Goal: Task Accomplishment & Management: Complete application form

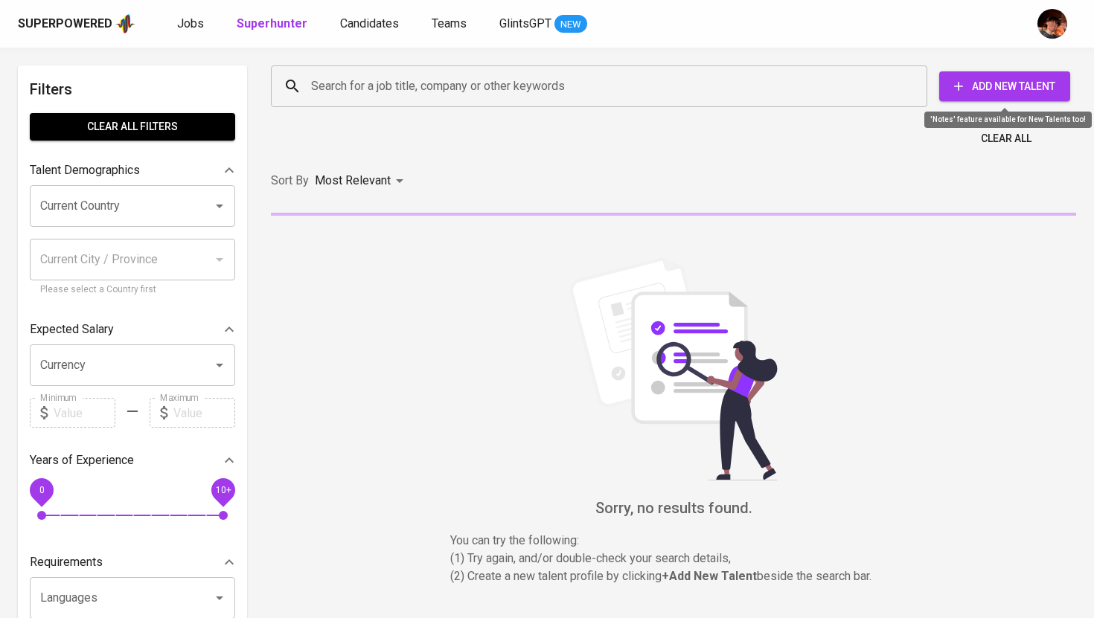
click at [990, 85] on span "Add New Talent" at bounding box center [1004, 86] width 107 height 19
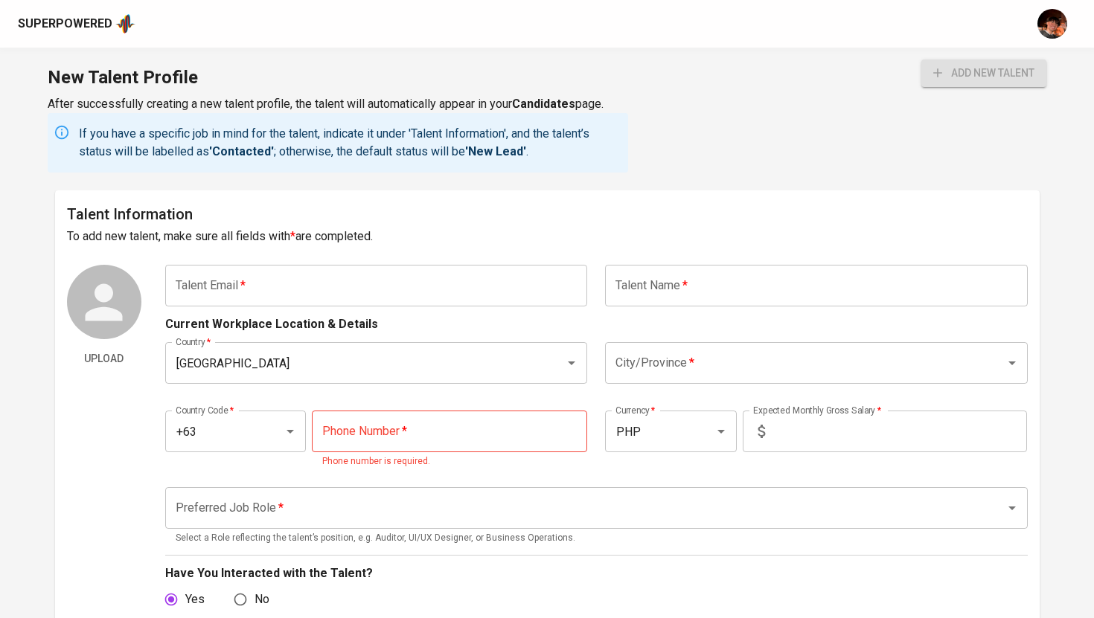
click at [315, 281] on input "text" at bounding box center [376, 286] width 423 height 42
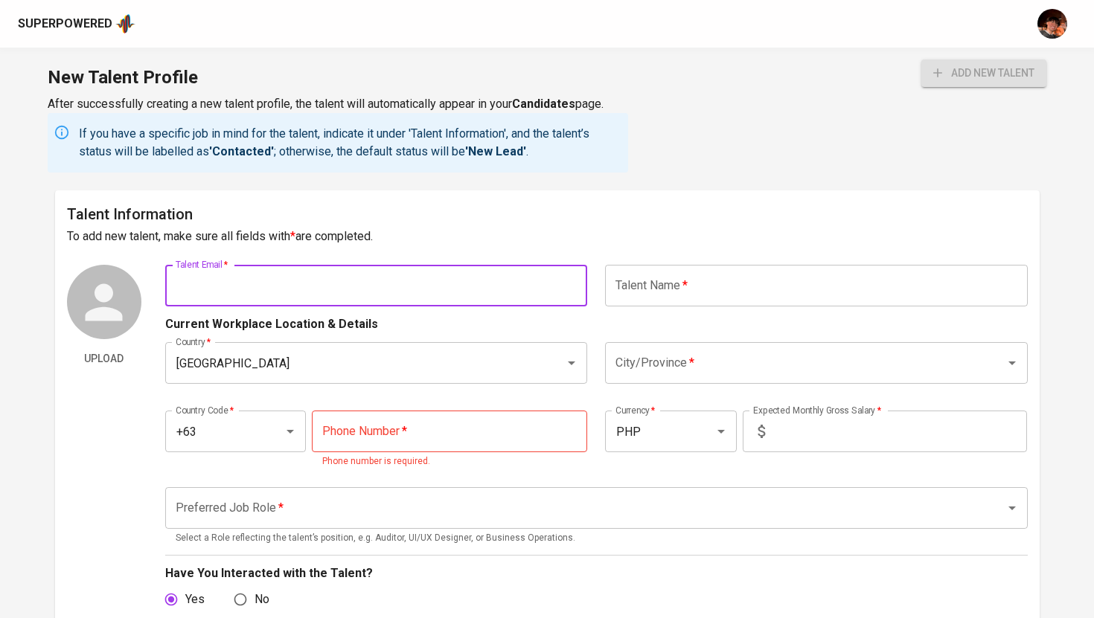
paste input "[EMAIL_ADDRESS][DOMAIN_NAME]"
type input "[EMAIL_ADDRESS][DOMAIN_NAME]"
click at [640, 289] on input "text" at bounding box center [816, 286] width 423 height 42
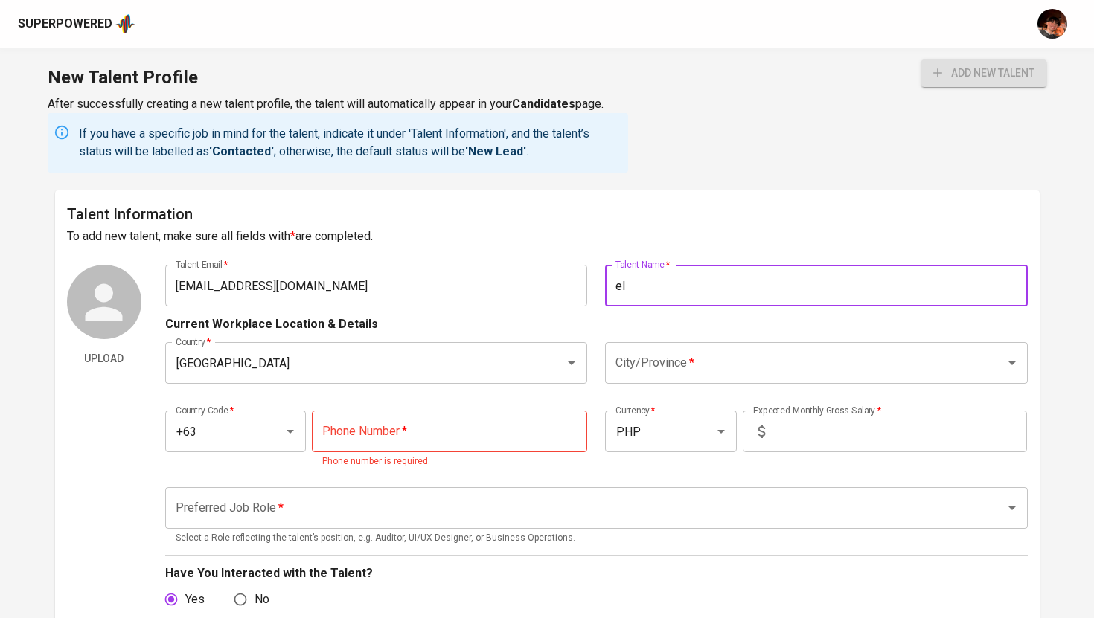
type input "e"
type input "[PERSON_NAME]"
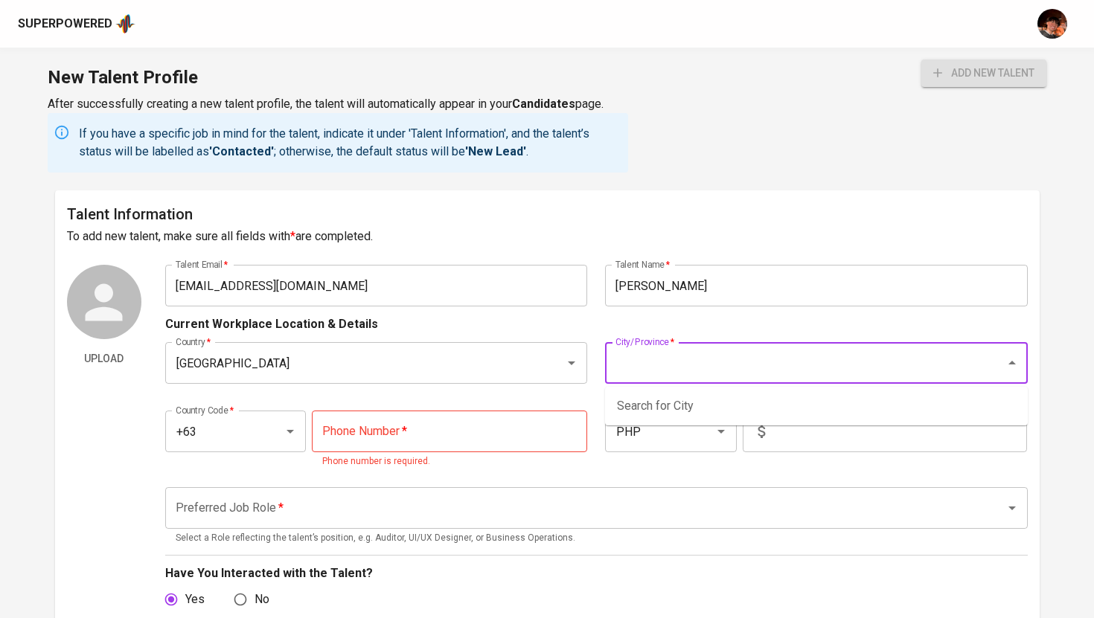
click at [624, 359] on input "City/Province   *" at bounding box center [795, 363] width 367 height 28
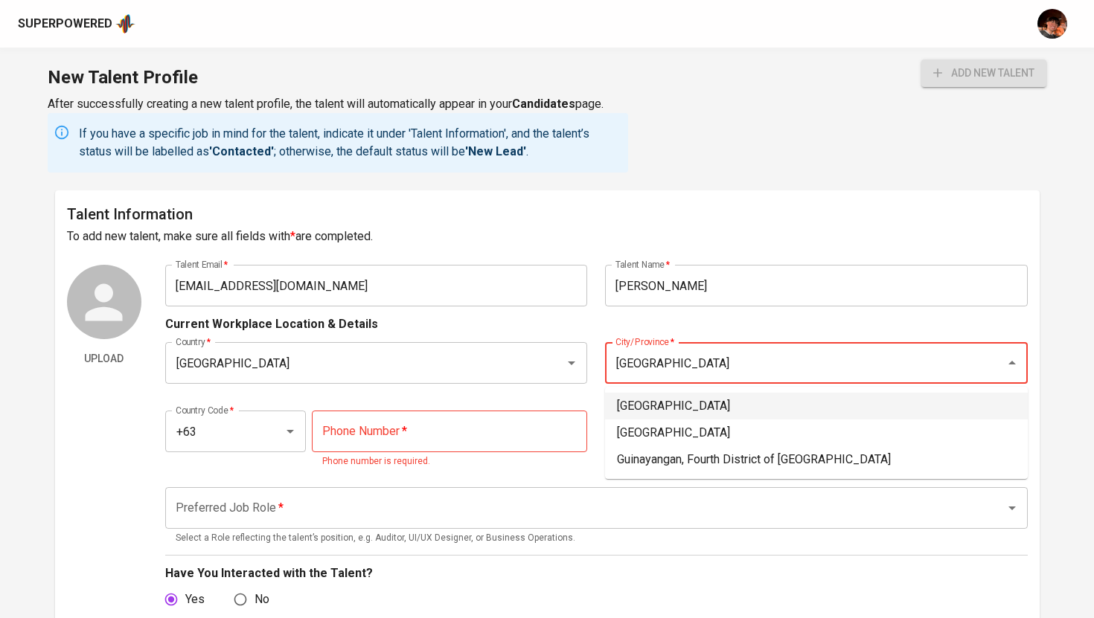
click at [654, 407] on li "[GEOGRAPHIC_DATA]" at bounding box center [816, 406] width 423 height 27
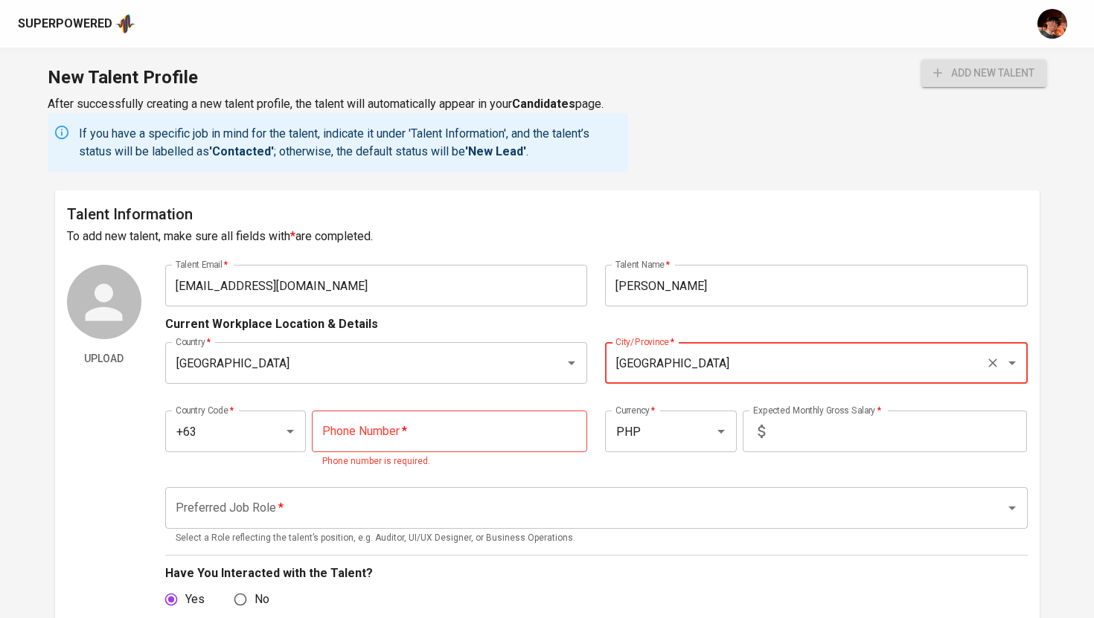
type input "[GEOGRAPHIC_DATA]"
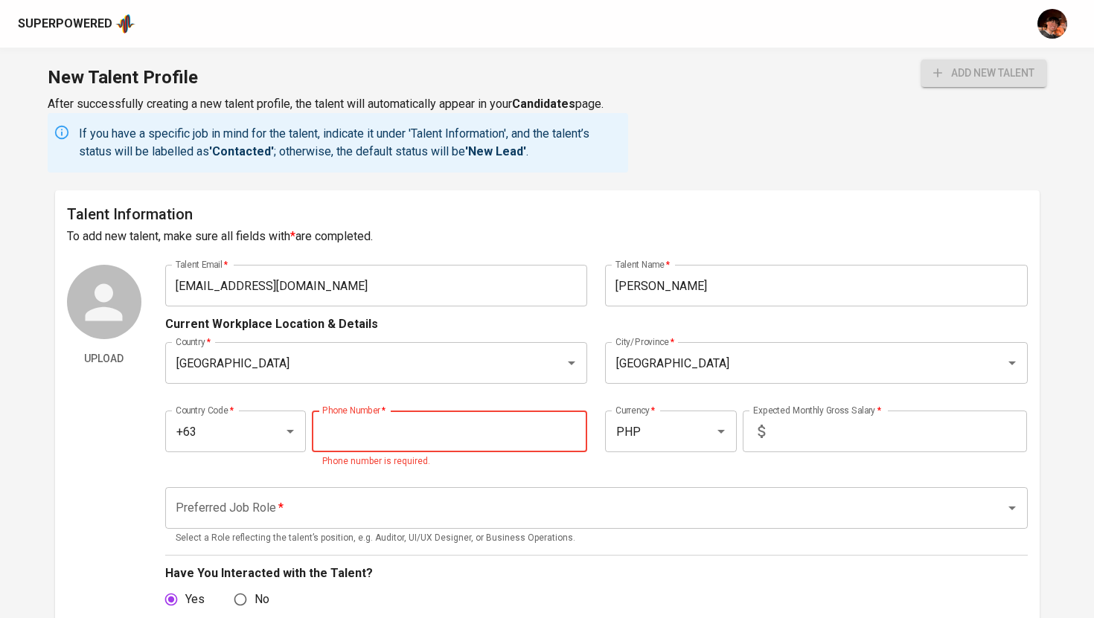
click at [454, 430] on input "tel" at bounding box center [449, 432] width 275 height 42
paste input "[PHONE_NUMBER]"
type input "[PHONE_NUMBER]"
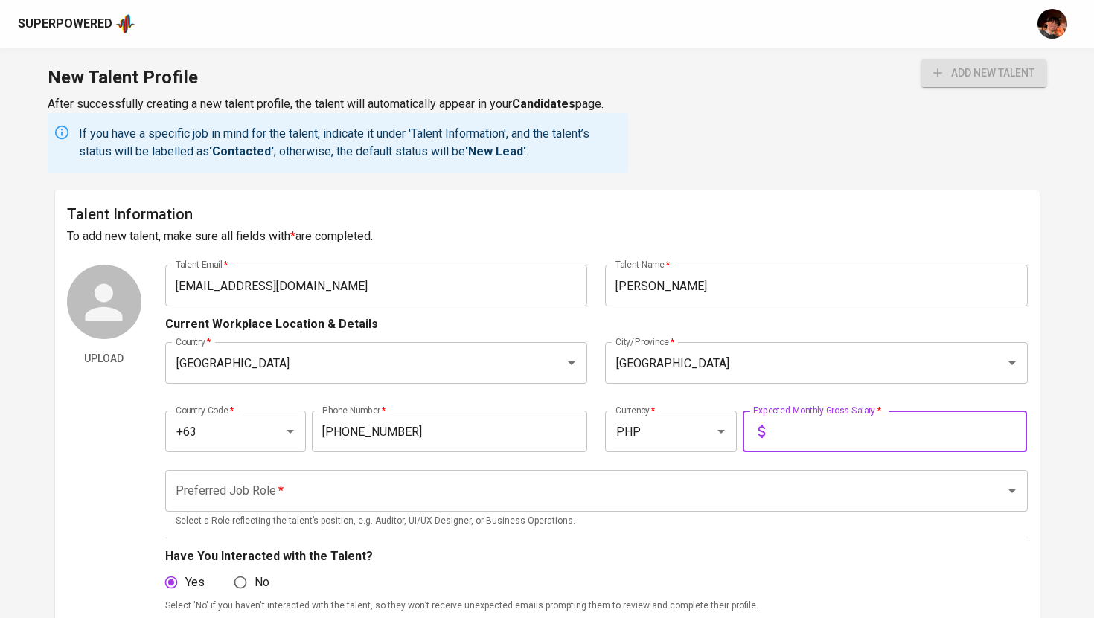
click at [882, 441] on input "text" at bounding box center [899, 432] width 256 height 42
type input "48,000"
click at [921, 60] on button "add new talent" at bounding box center [983, 74] width 125 height 28
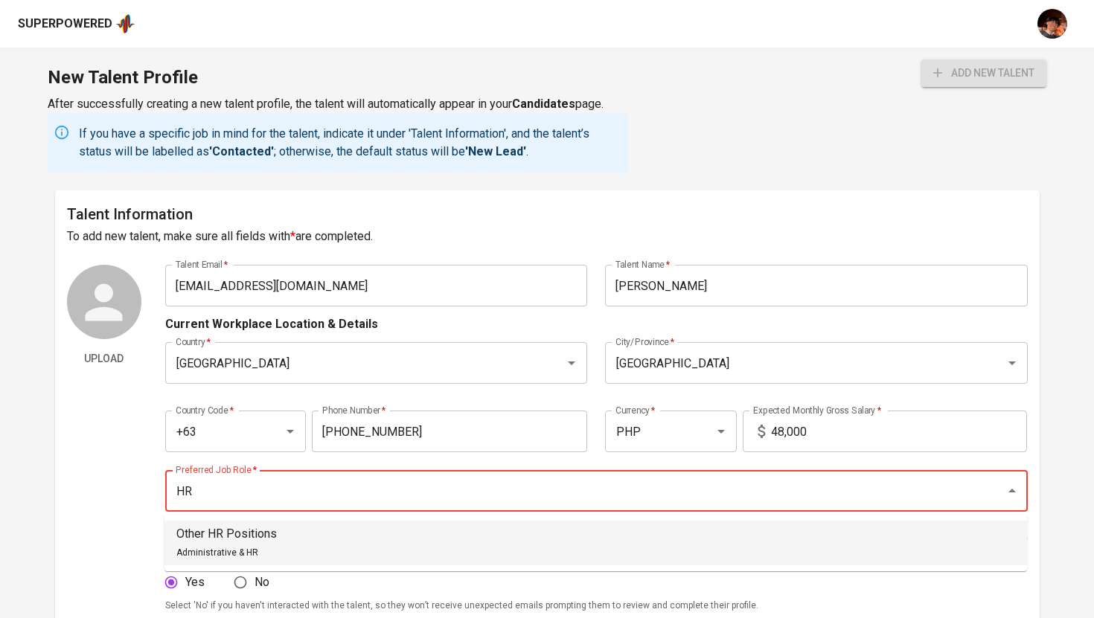
click at [501, 551] on li "Other HR Positions Administrative & HR" at bounding box center [595, 543] width 862 height 45
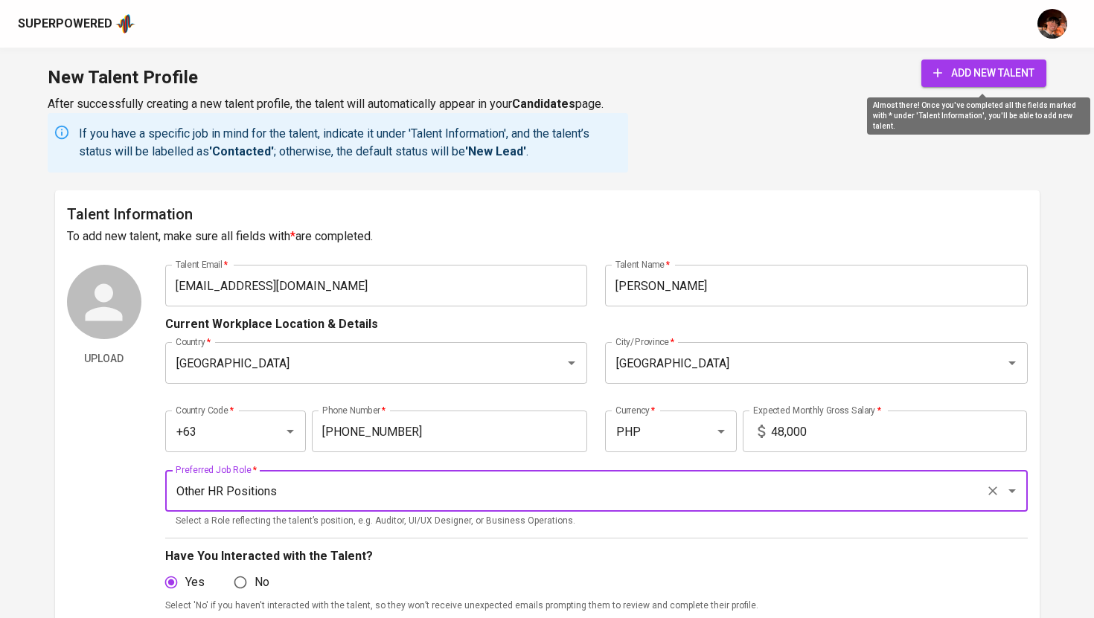
type input "Other HR Positions"
click at [960, 74] on span "add new talent" at bounding box center [983, 73] width 101 height 19
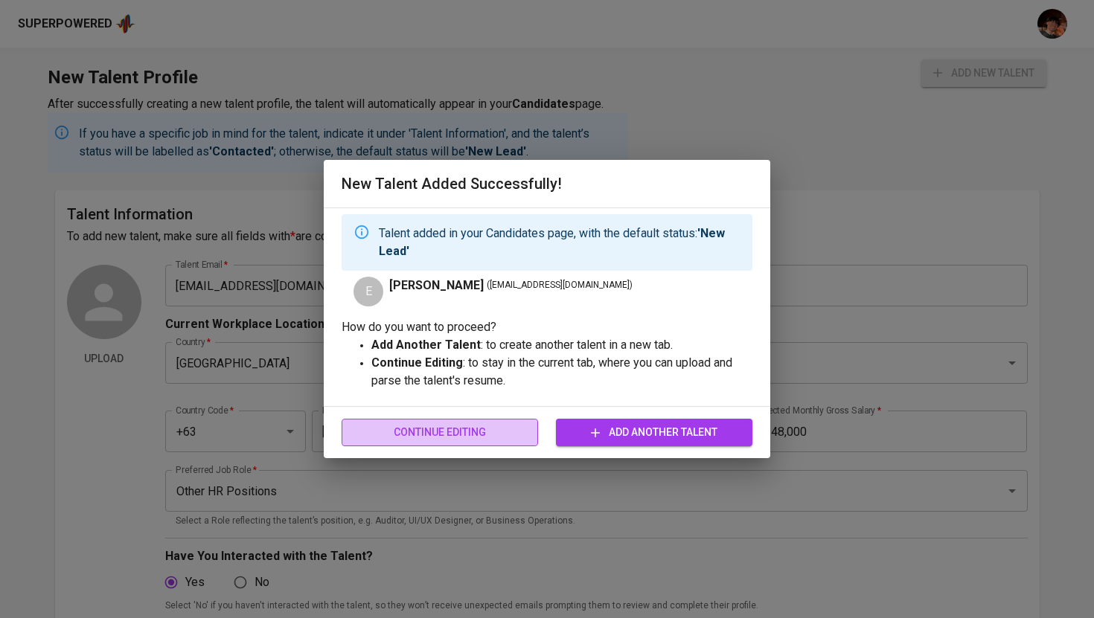
click at [432, 431] on span "Continue Editing" at bounding box center [439, 432] width 173 height 19
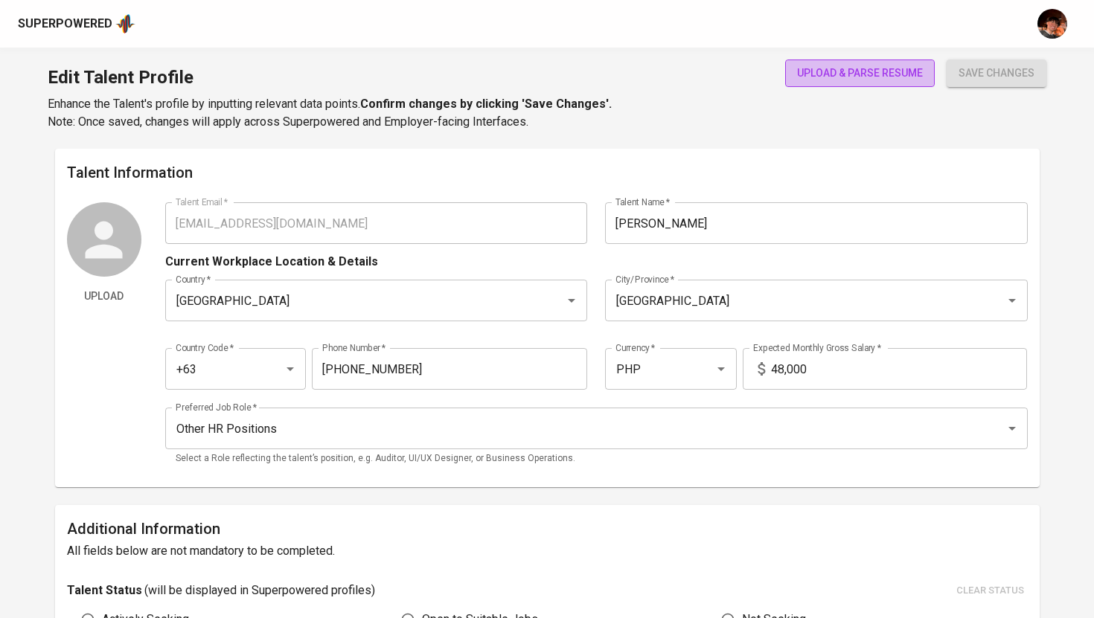
click at [853, 67] on span "upload & parse resume" at bounding box center [860, 73] width 126 height 19
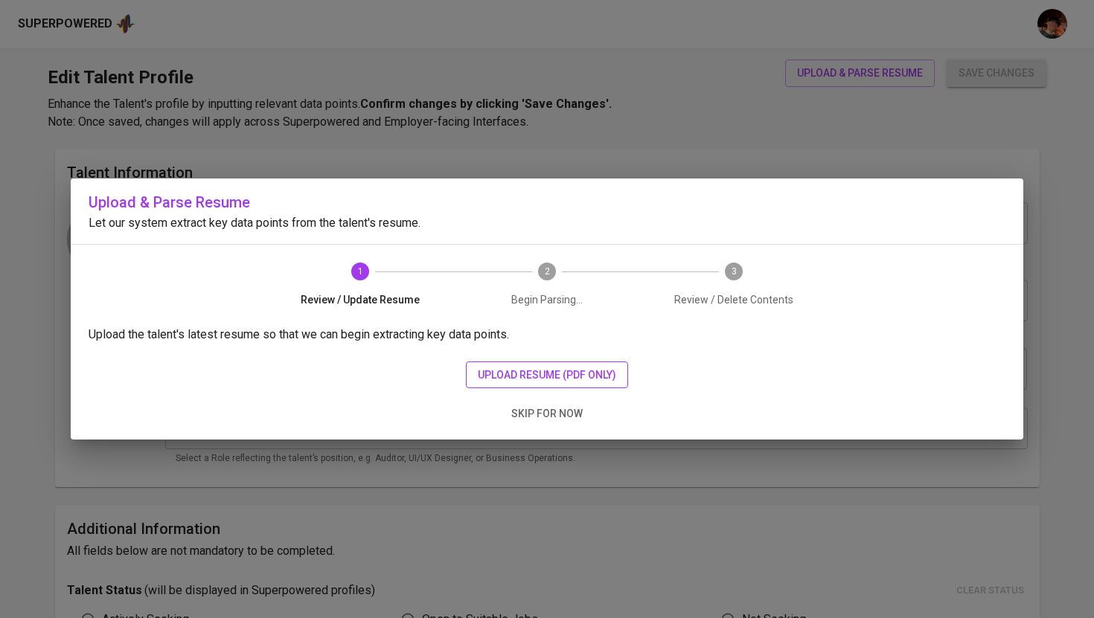
click at [565, 366] on span "upload resume (pdf only)" at bounding box center [547, 375] width 138 height 19
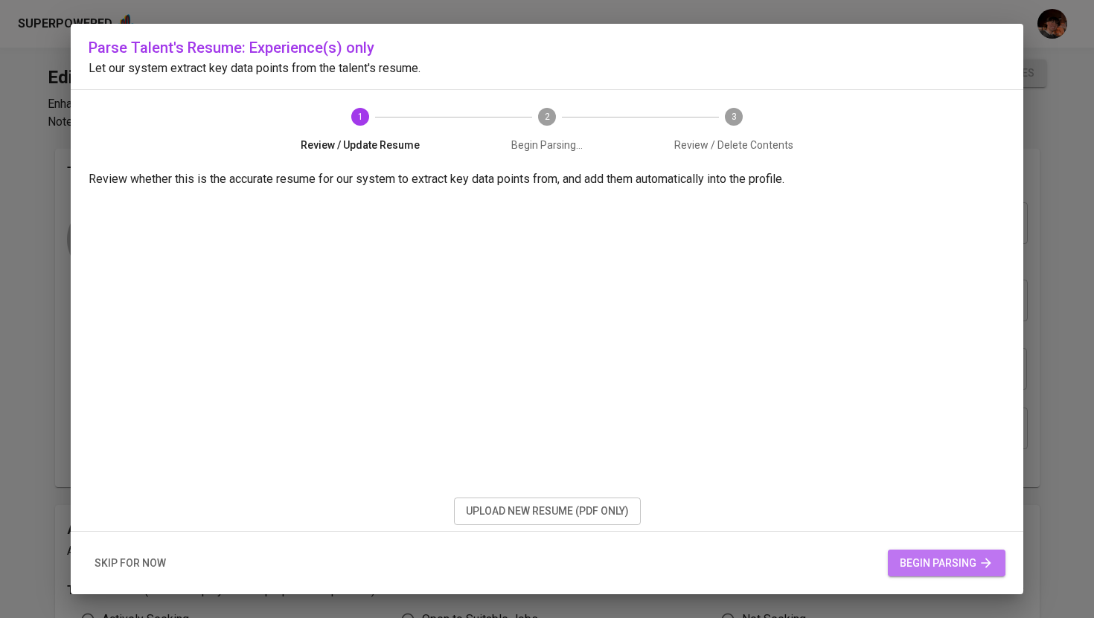
click at [940, 564] on span "begin parsing" at bounding box center [946, 563] width 94 height 19
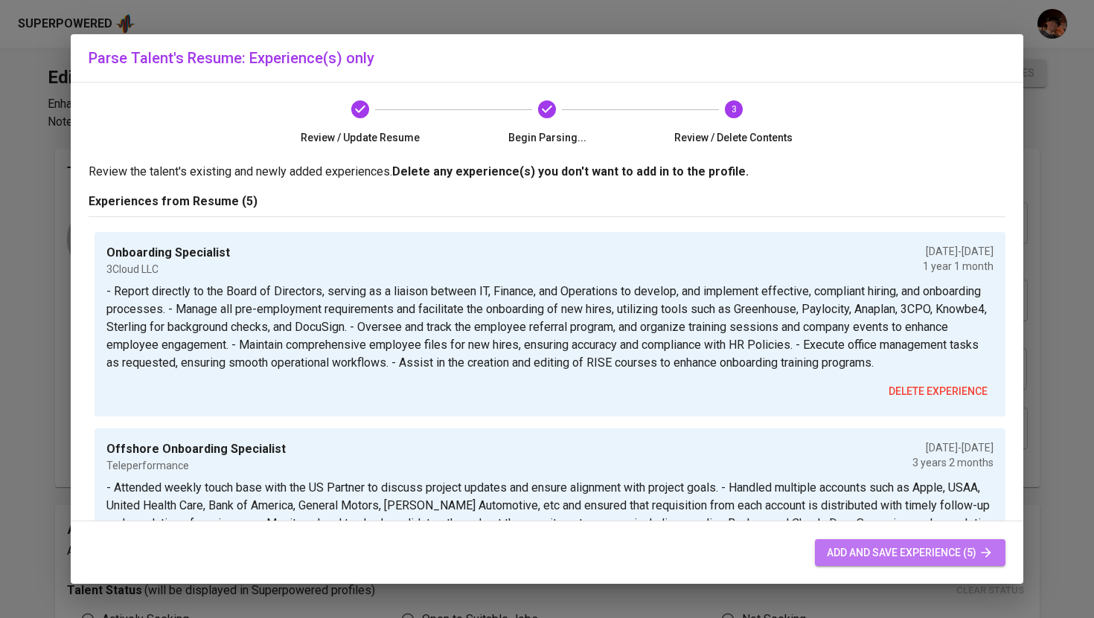
click at [920, 560] on span "add and save experience (5)" at bounding box center [909, 553] width 167 height 19
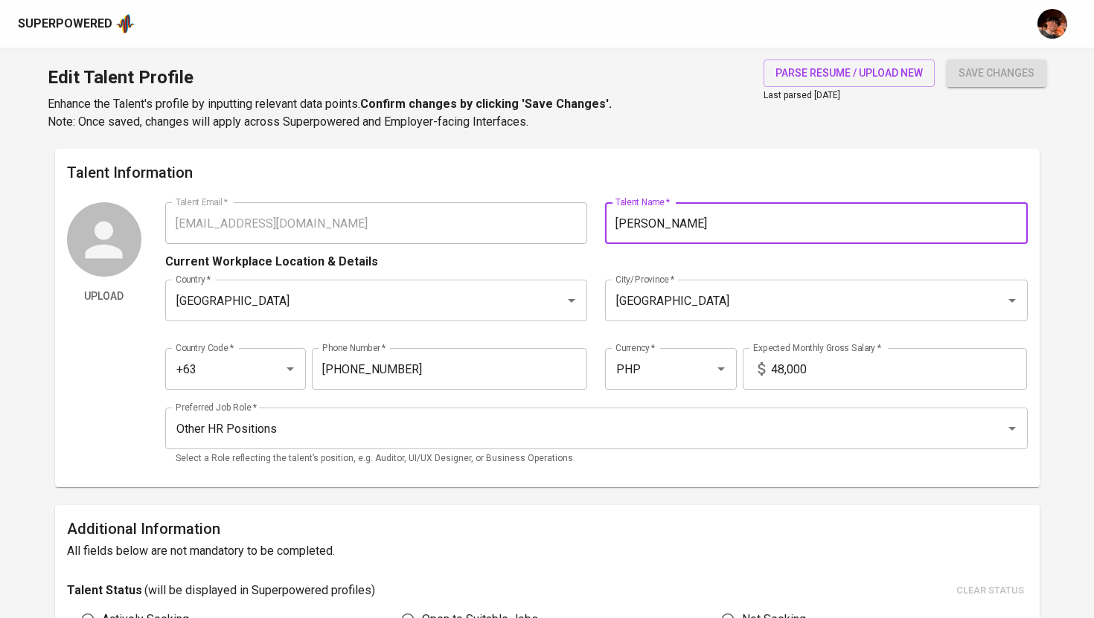
drag, startPoint x: 677, startPoint y: 231, endPoint x: 617, endPoint y: 225, distance: 59.8
click at [617, 225] on input "[PERSON_NAME]" at bounding box center [816, 223] width 423 height 42
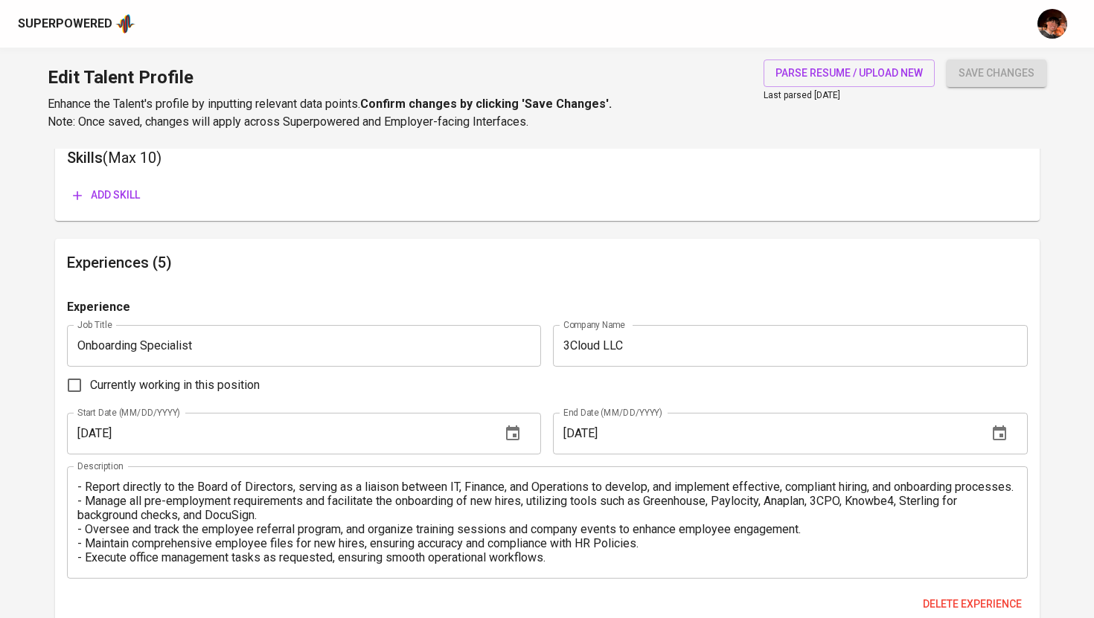
scroll to position [606, 0]
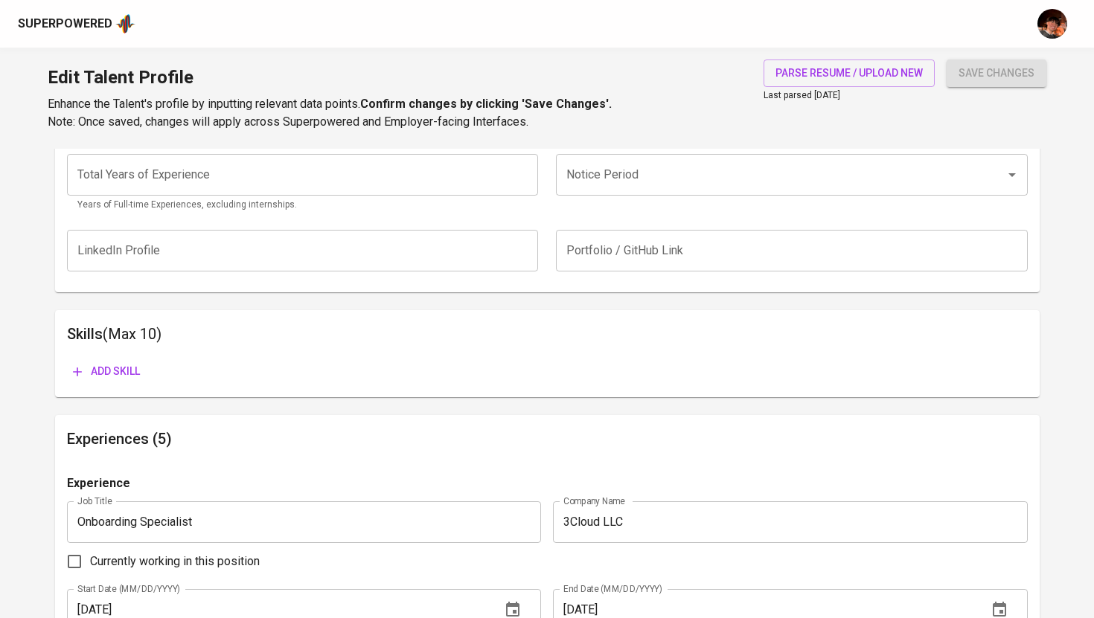
click at [72, 22] on div "Superpowered" at bounding box center [65, 24] width 94 height 17
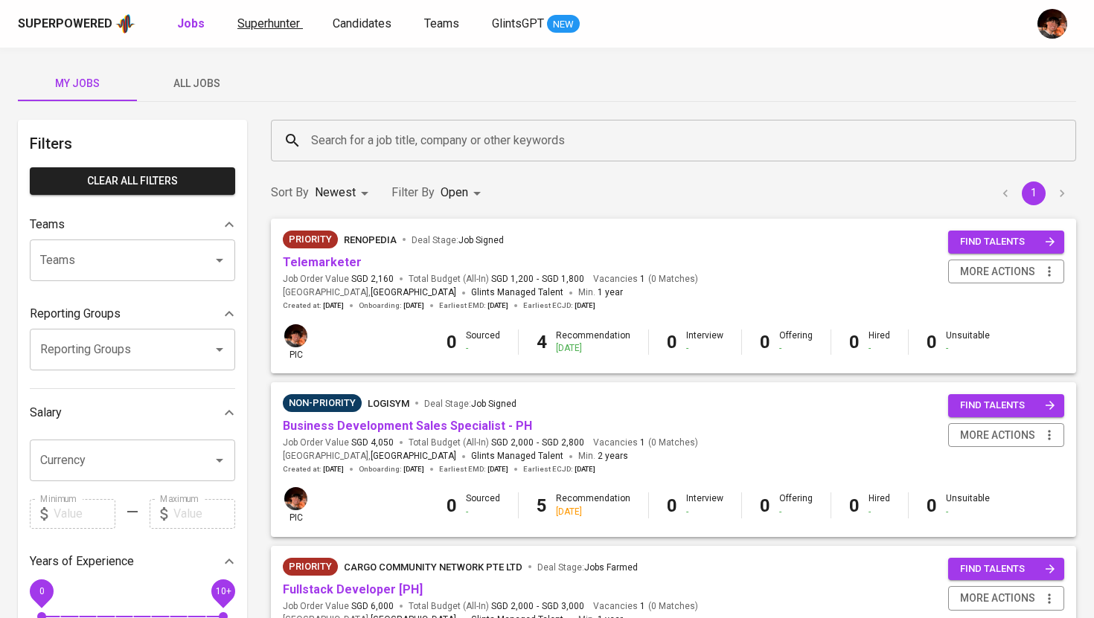
click at [285, 33] on div "Superpowered Jobs Superhunter Candidates Teams GlintsGPT NEW" at bounding box center [523, 24] width 1010 height 22
click at [289, 27] on span "Superhunter" at bounding box center [268, 23] width 62 height 14
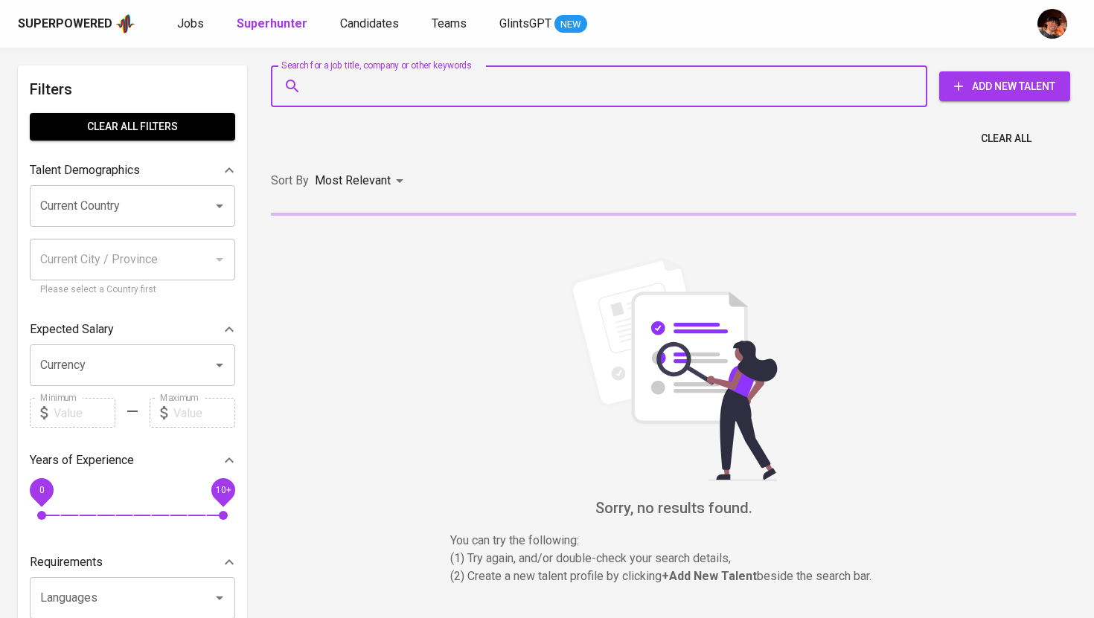
click at [379, 82] on input "Search for a job title, company or other keywords" at bounding box center [602, 86] width 591 height 28
paste input "[PERSON_NAME]"
type input "[PERSON_NAME]"
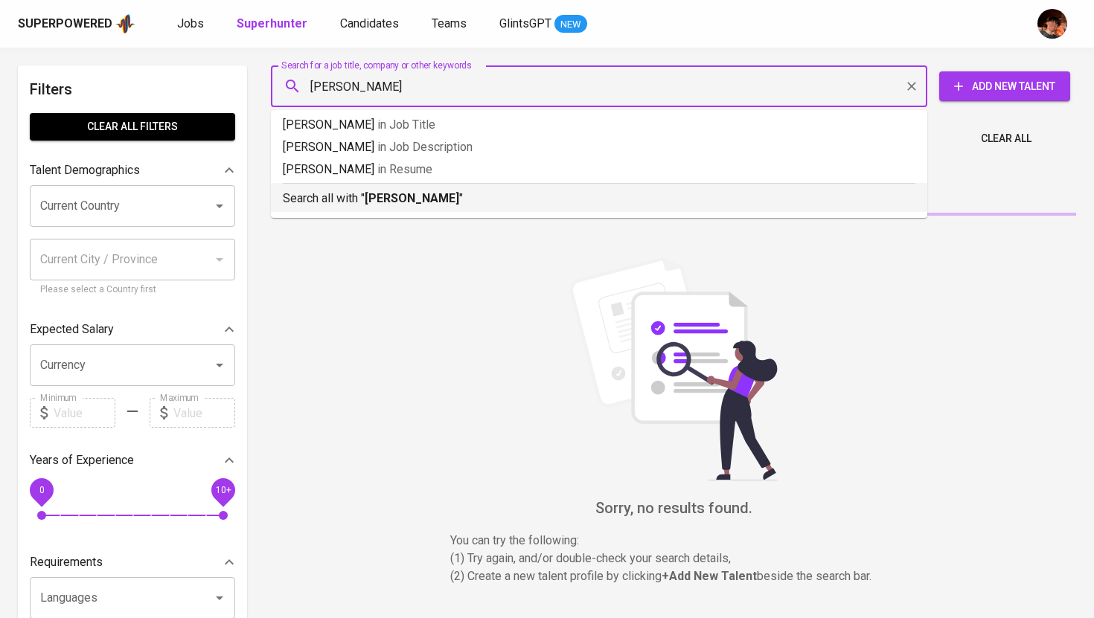
click at [395, 197] on b "[PERSON_NAME]" at bounding box center [412, 198] width 94 height 14
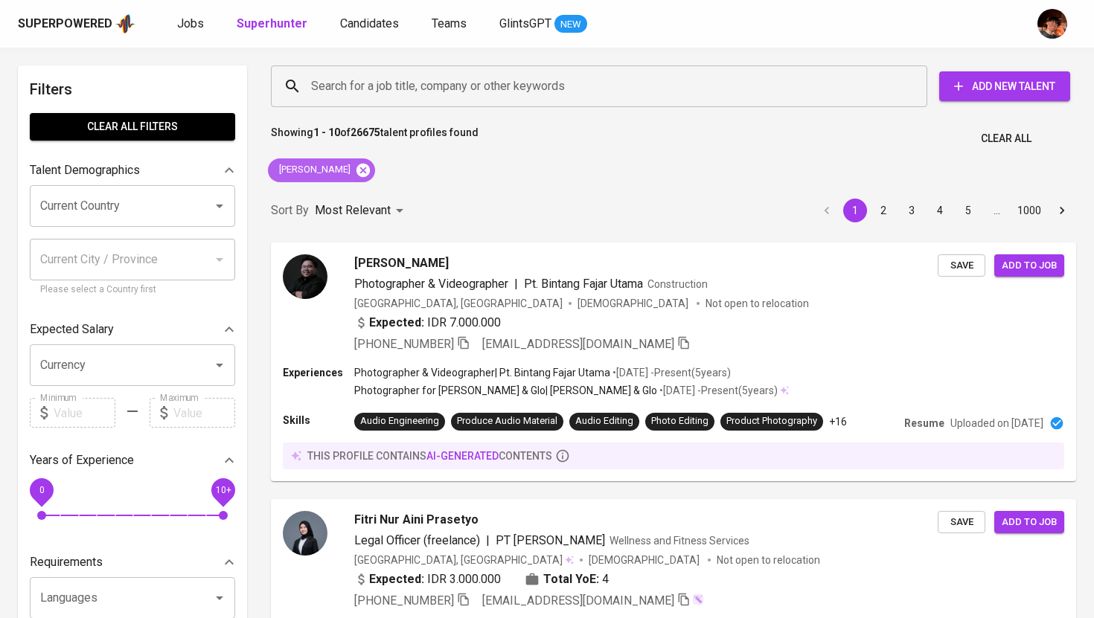
click at [355, 167] on icon at bounding box center [363, 170] width 16 height 16
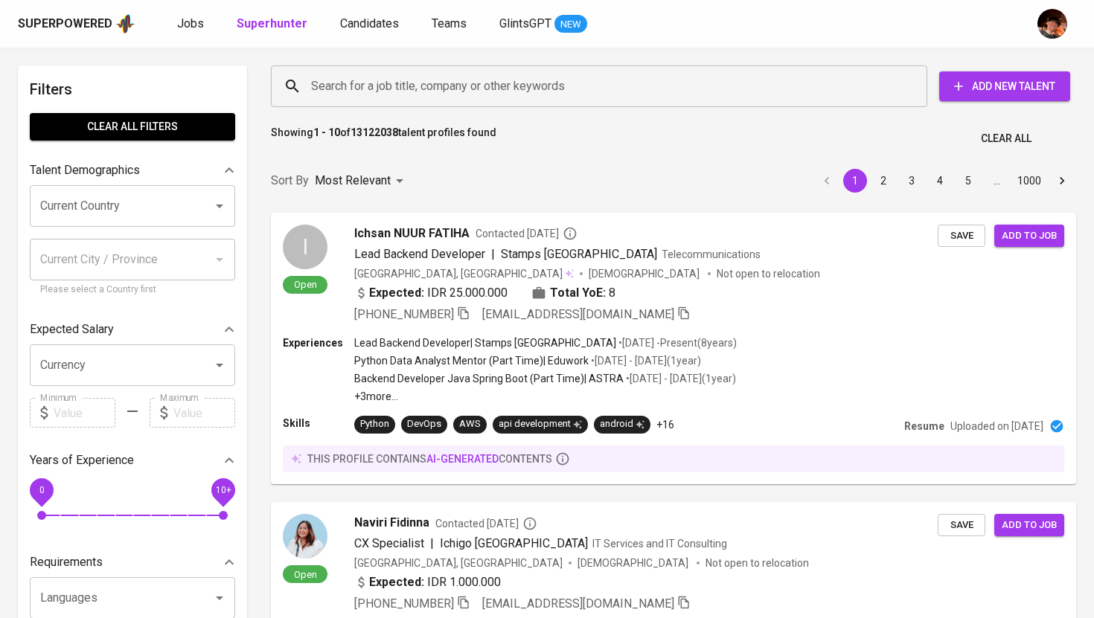
click at [356, 81] on input "Search for a job title, company or other keywords" at bounding box center [602, 86] width 591 height 28
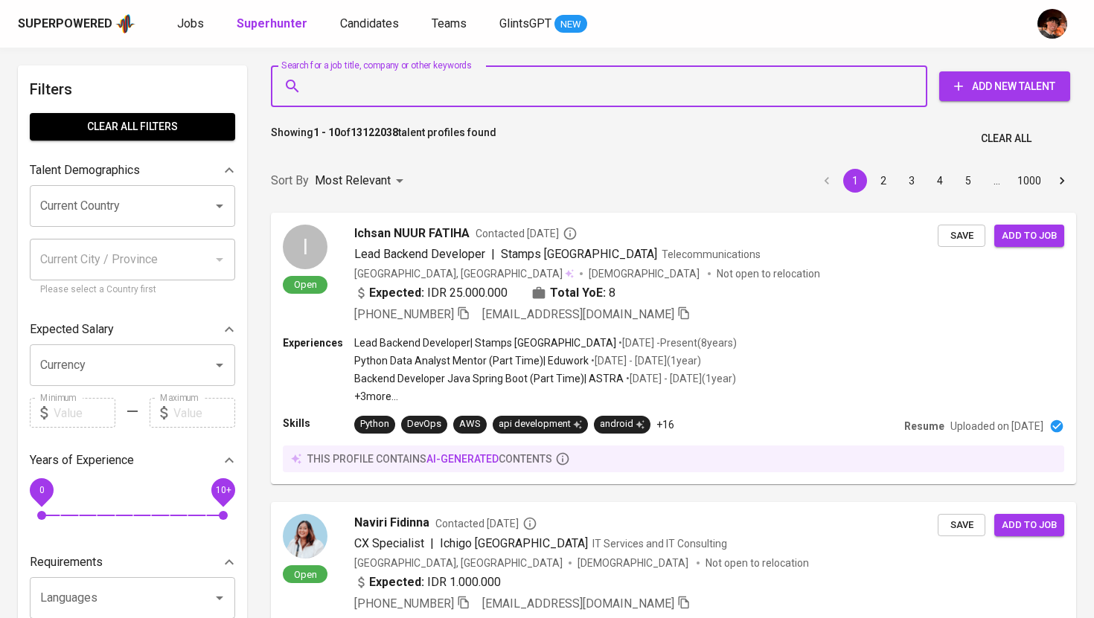
paste input "[EMAIL_ADDRESS][DOMAIN_NAME]"
type input "[EMAIL_ADDRESS][DOMAIN_NAME]"
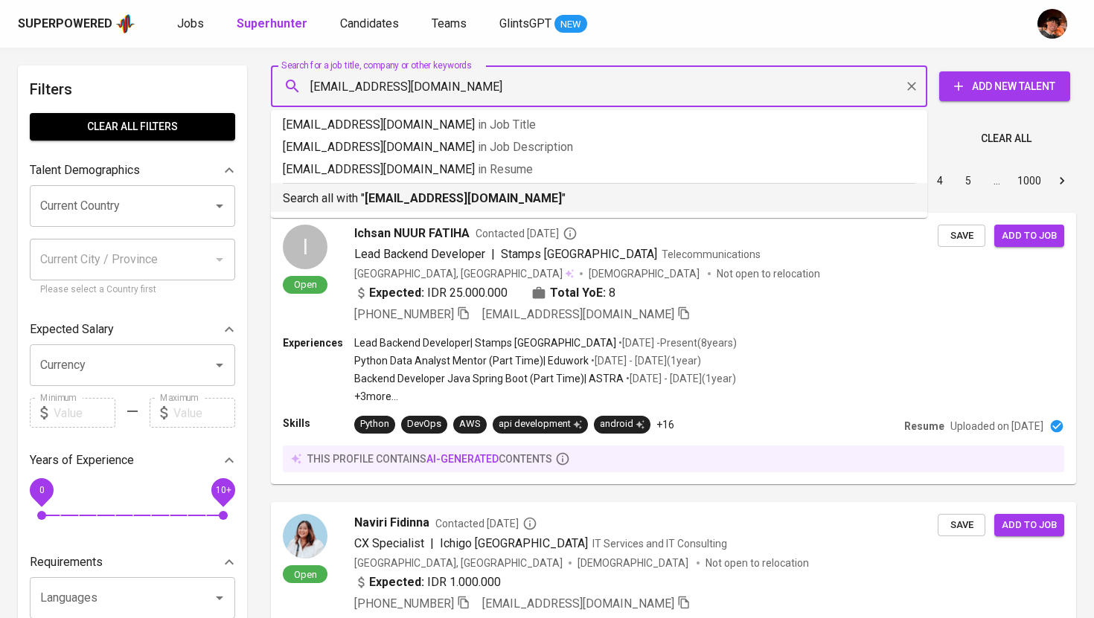
click at [379, 208] on li "Search all with " [EMAIL_ADDRESS][DOMAIN_NAME] "" at bounding box center [599, 197] width 656 height 29
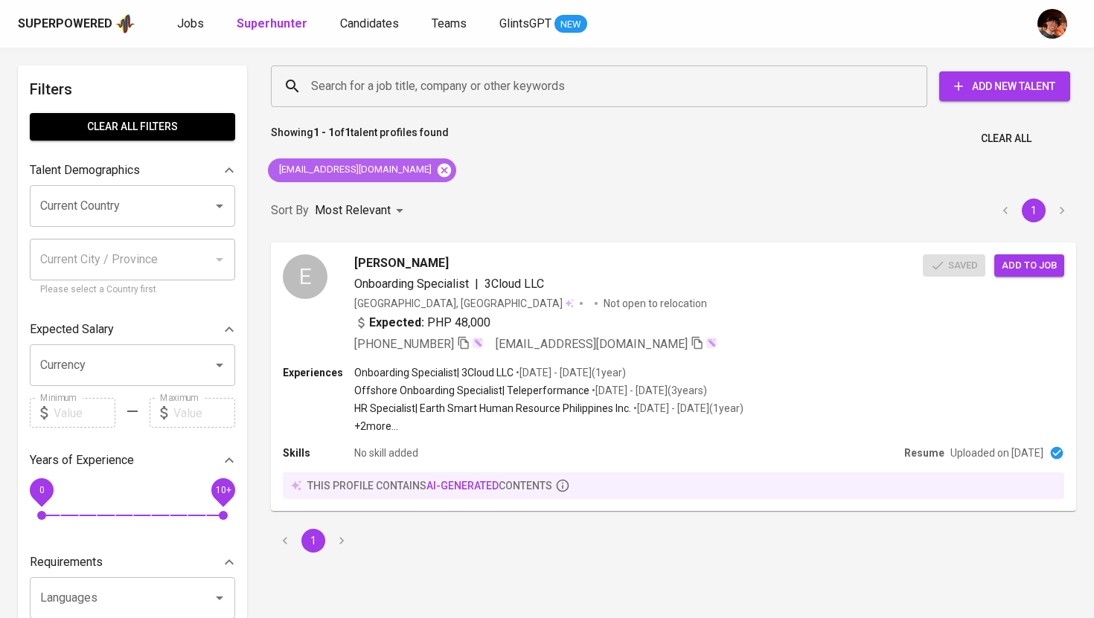
click at [437, 170] on icon at bounding box center [443, 169] width 13 height 13
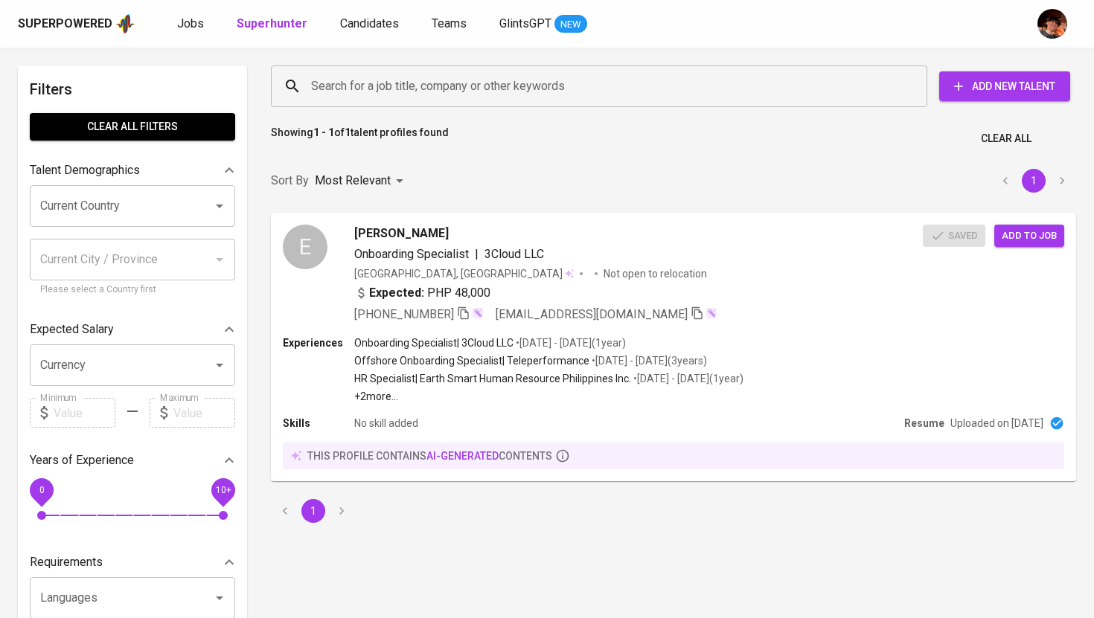
click at [408, 81] on input "Search for a job title, company or other keywords" at bounding box center [602, 86] width 591 height 28
paste input "[EMAIL_ADDRESS][DOMAIN_NAME]"
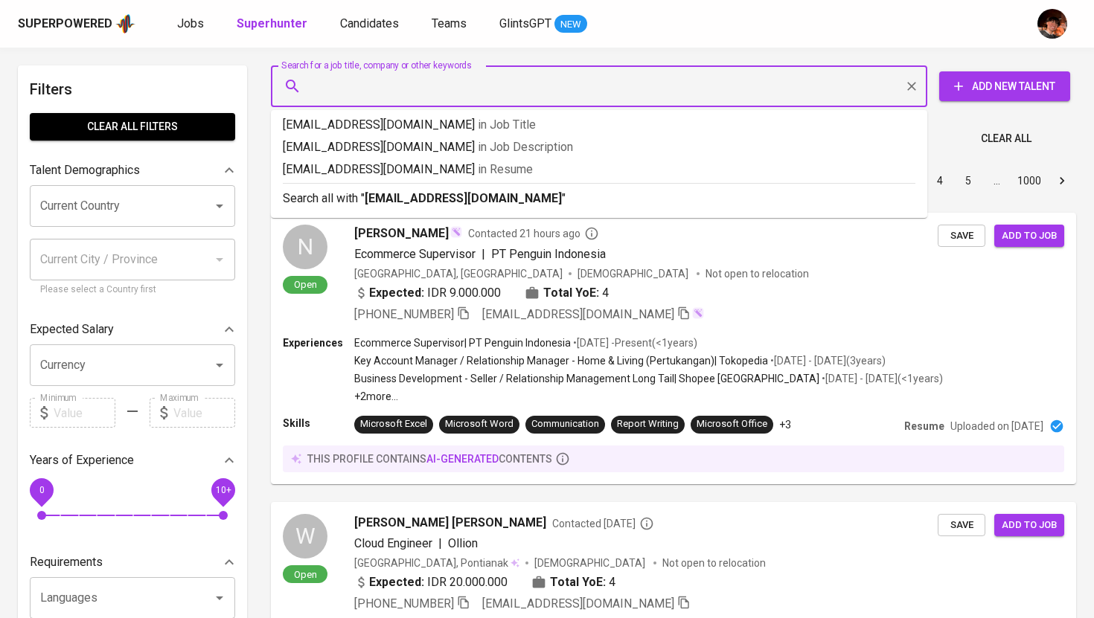
type input "[EMAIL_ADDRESS][DOMAIN_NAME]"
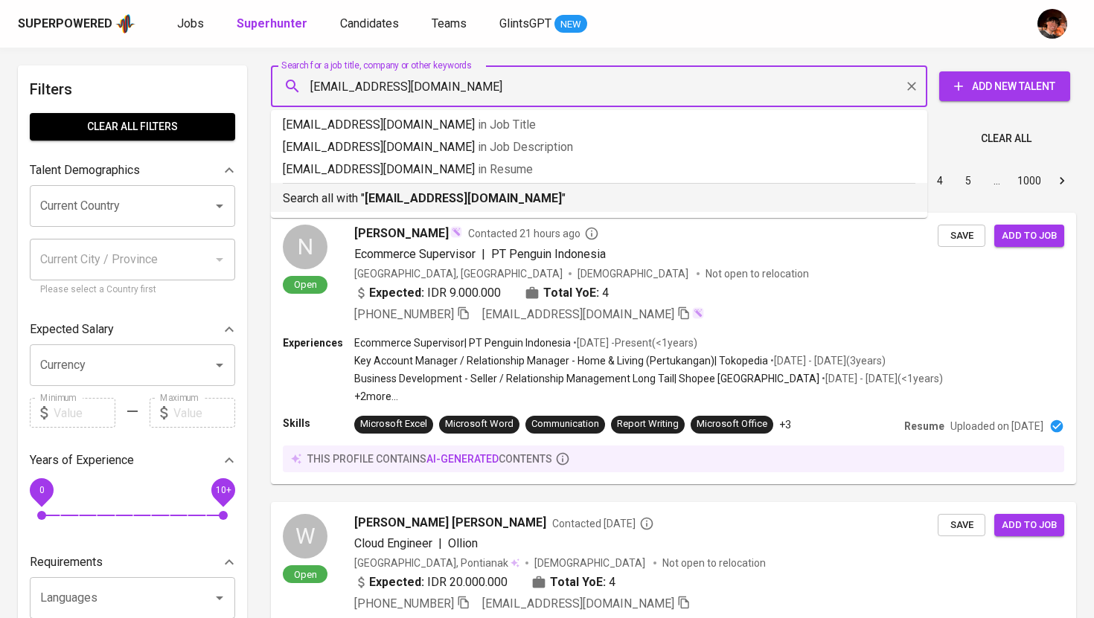
click at [427, 204] on b "[EMAIL_ADDRESS][DOMAIN_NAME]" at bounding box center [463, 198] width 197 height 14
click at [427, 204] on div "Sort By Most Relevant MOST_RELEVANT 1 2 3 4 5 … 1000" at bounding box center [673, 180] width 823 height 45
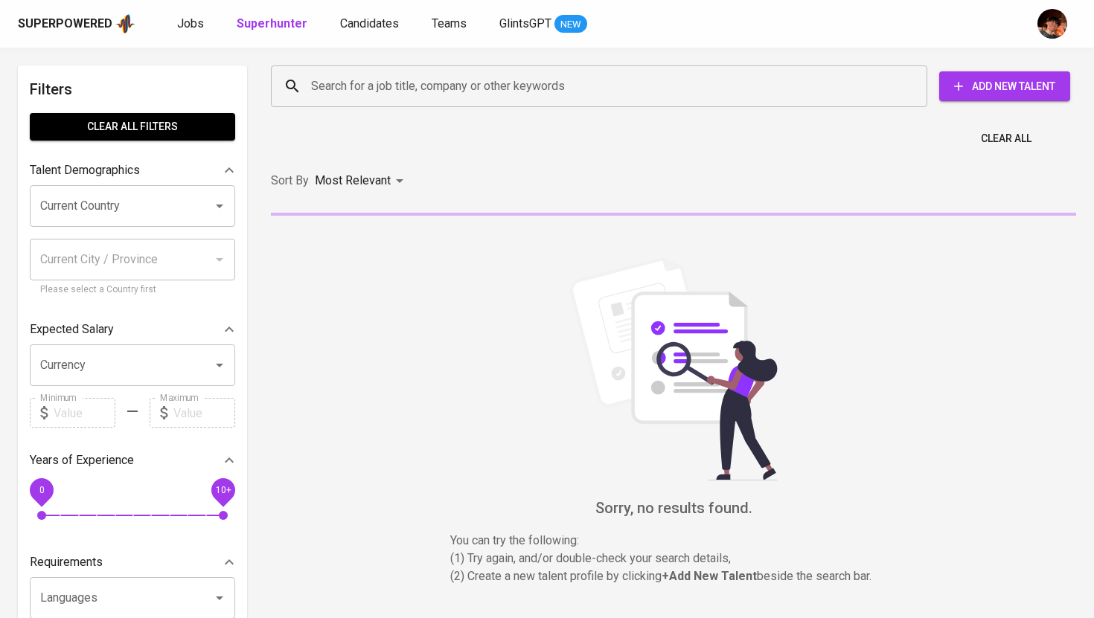
click at [323, 88] on input "Search for a job title, company or other keywords" at bounding box center [602, 86] width 591 height 28
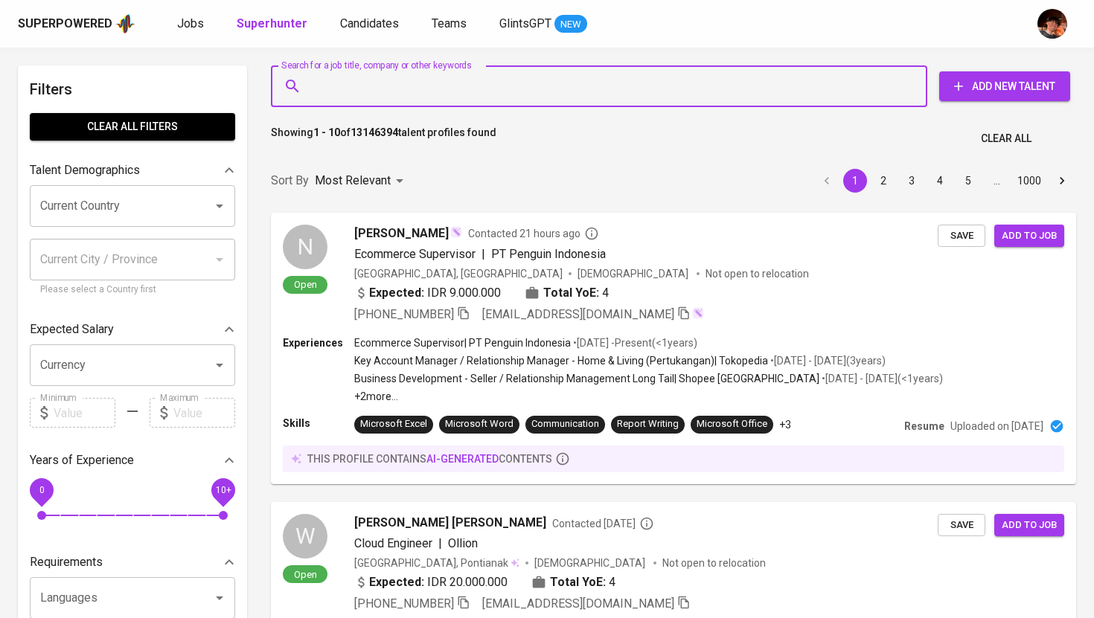
click at [1039, 83] on span "Add New Talent" at bounding box center [1004, 86] width 107 height 19
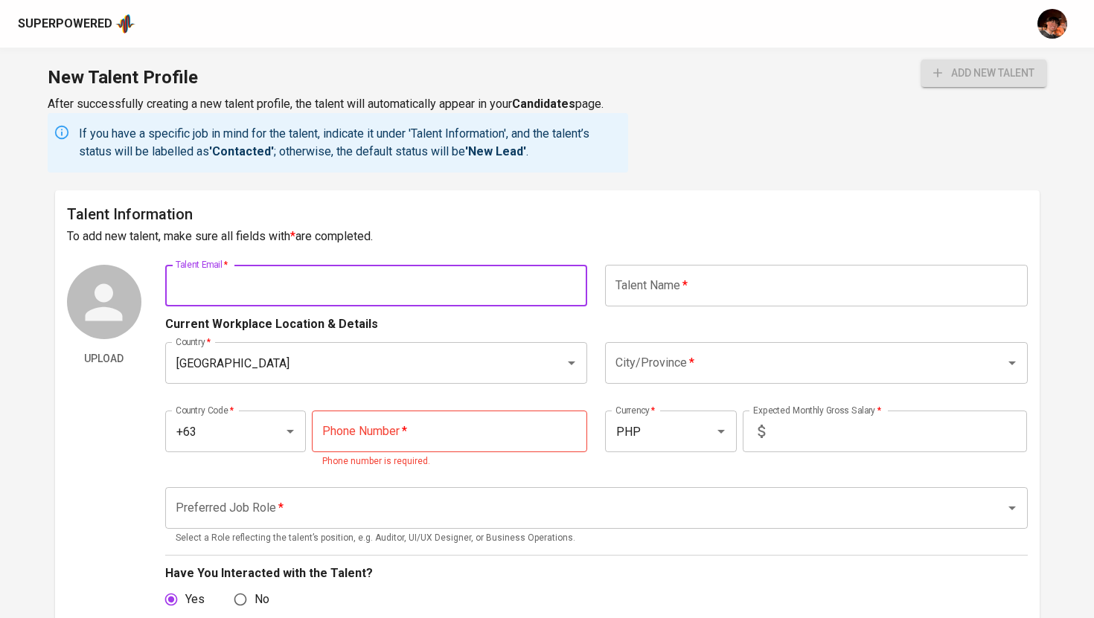
click at [376, 286] on input "text" at bounding box center [376, 286] width 423 height 42
paste input "ampilroan@gmail.com"
type input "ampilroan@gmail.com"
click at [714, 293] on input "text" at bounding box center [816, 286] width 423 height 42
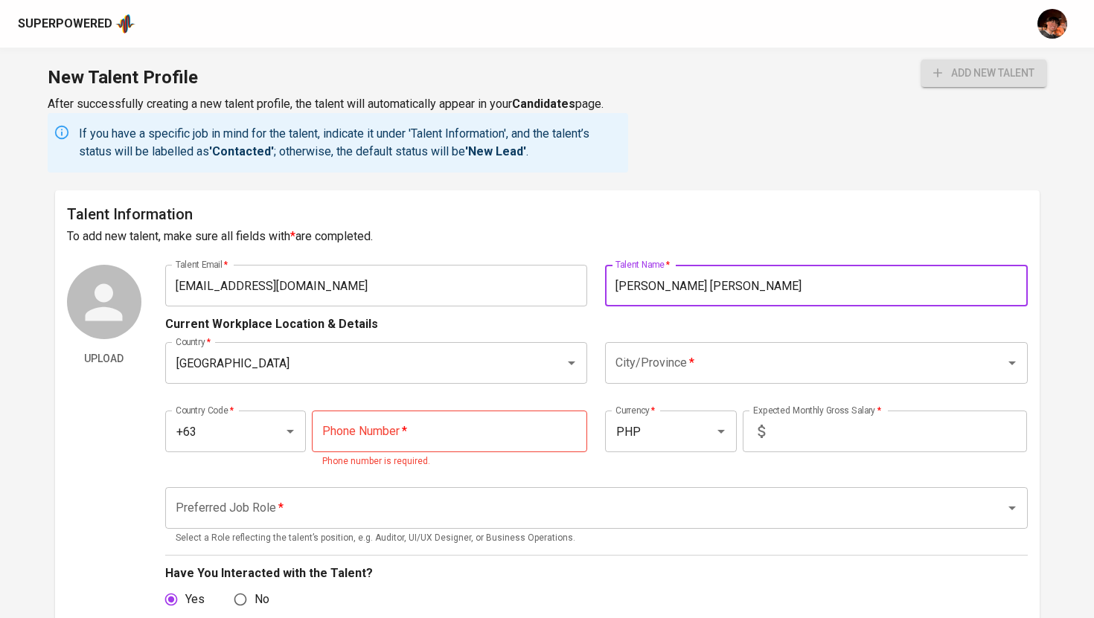
type input "Mary Roan F. Ampil"
click at [665, 357] on input "City/Province   *" at bounding box center [795, 363] width 367 height 28
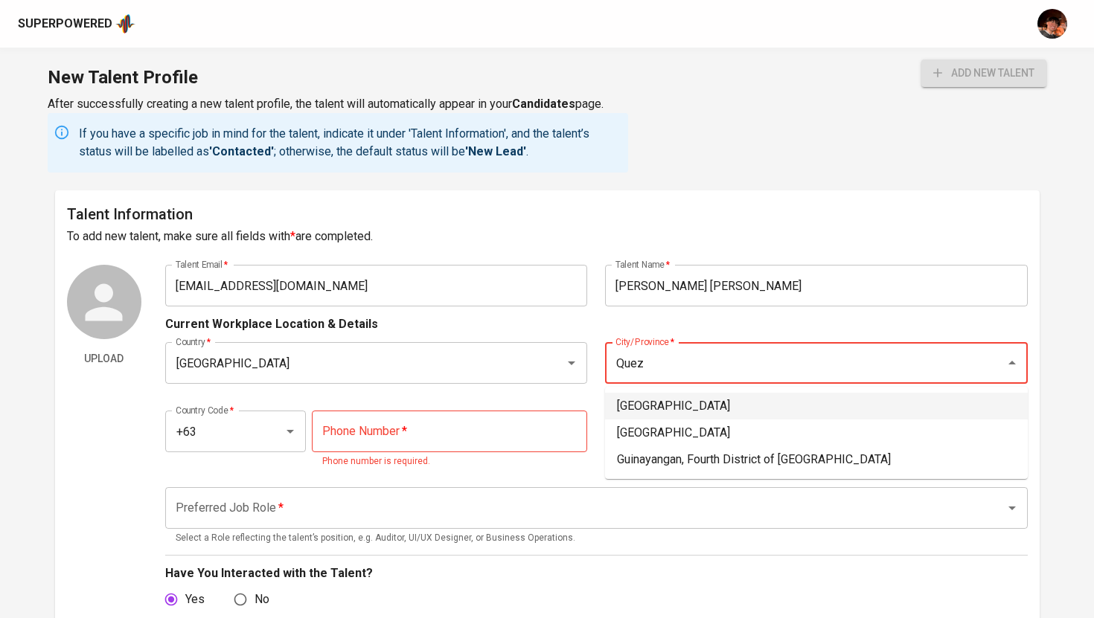
click at [690, 399] on li "Quezon City" at bounding box center [816, 406] width 423 height 27
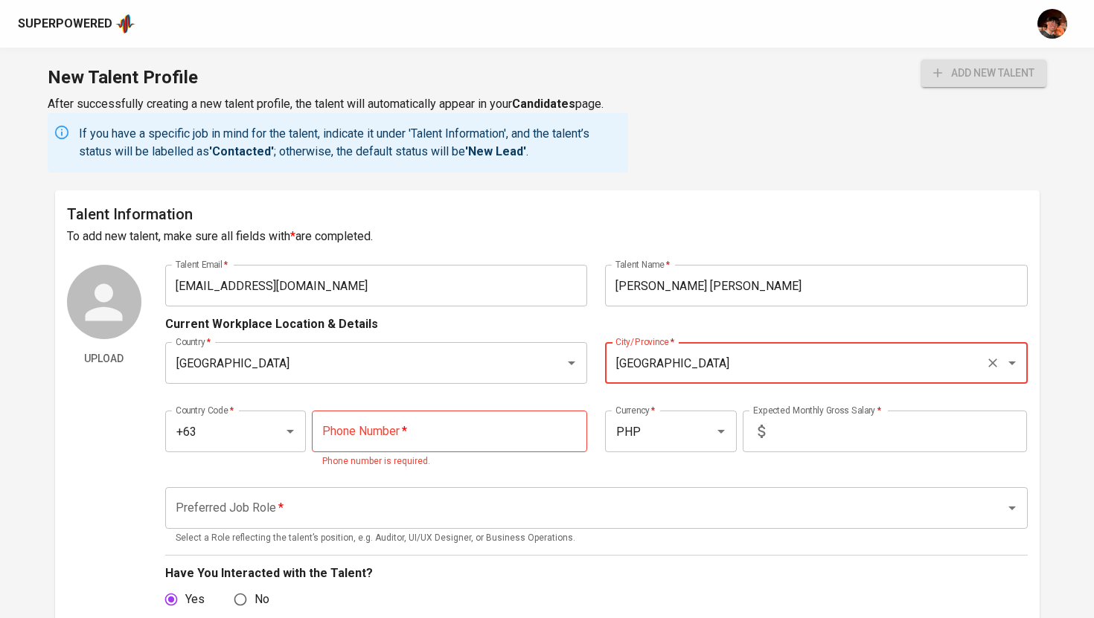
type input "Quezon City"
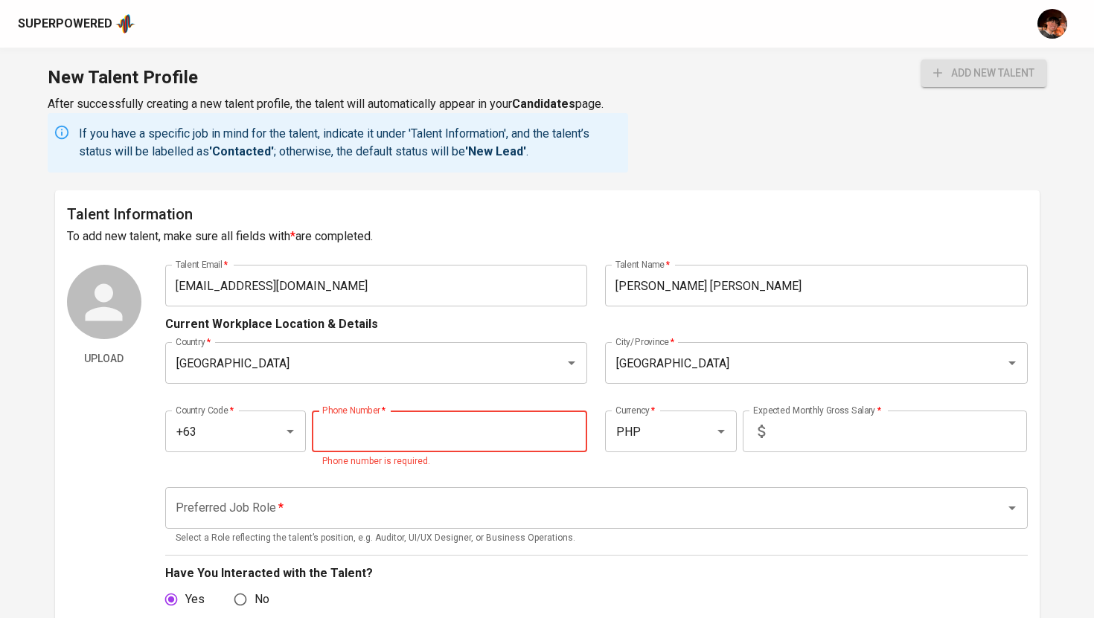
click at [443, 426] on input "tel" at bounding box center [449, 432] width 275 height 42
paste input "915-014-1006"
type input "915-014-1006"
click at [820, 451] on input "text" at bounding box center [899, 432] width 256 height 42
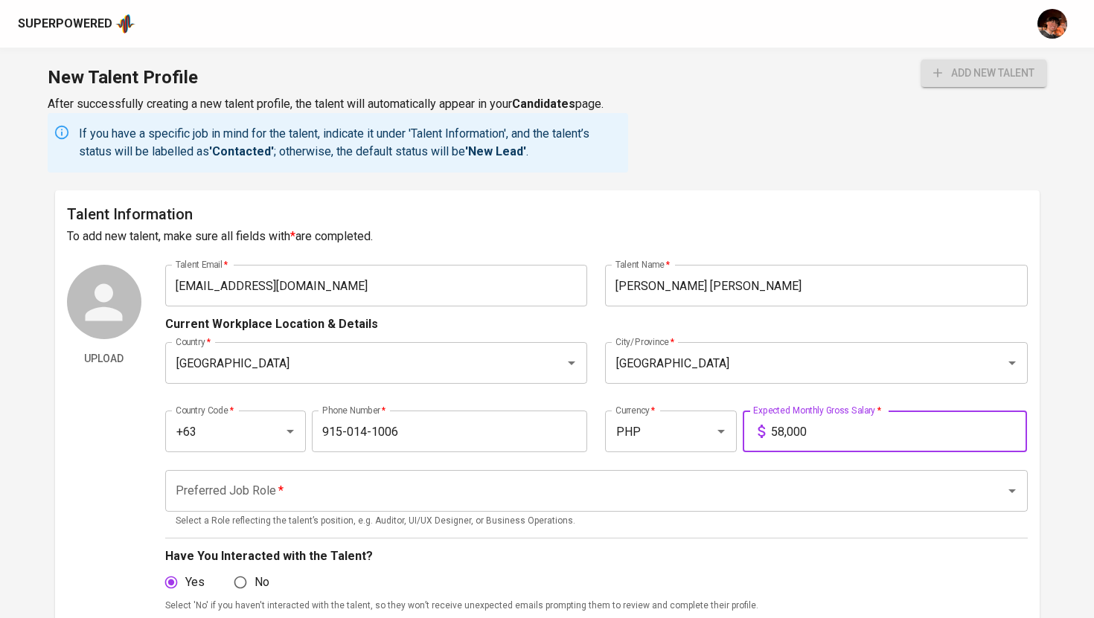
click at [768, 508] on div "Preferred Job Role *" at bounding box center [596, 491] width 862 height 42
type input "58,000"
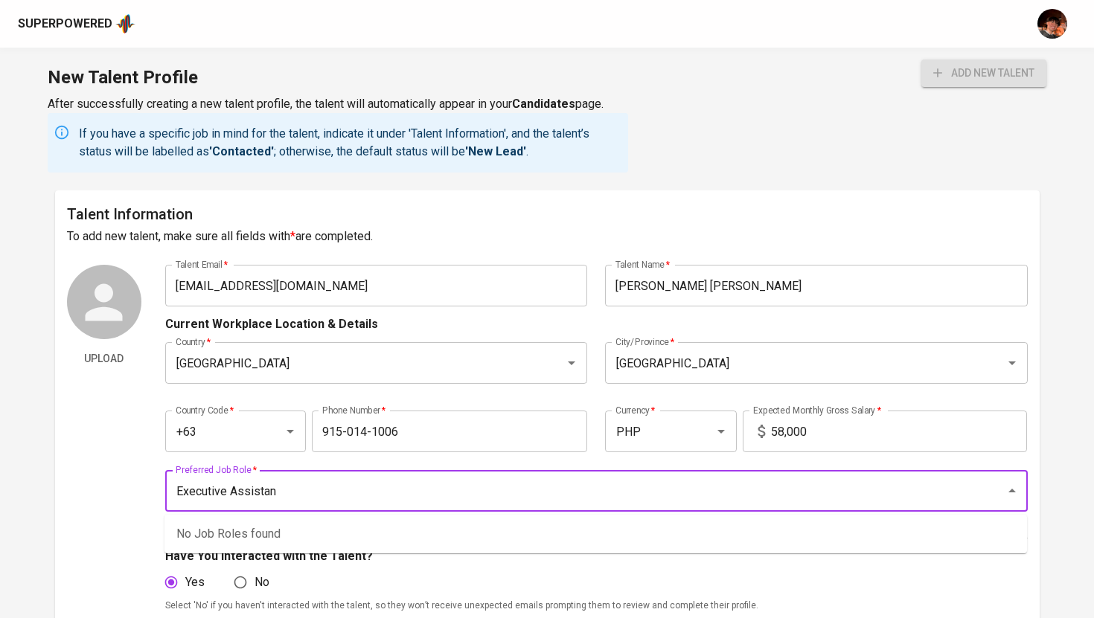
type input "Executive Assistant"
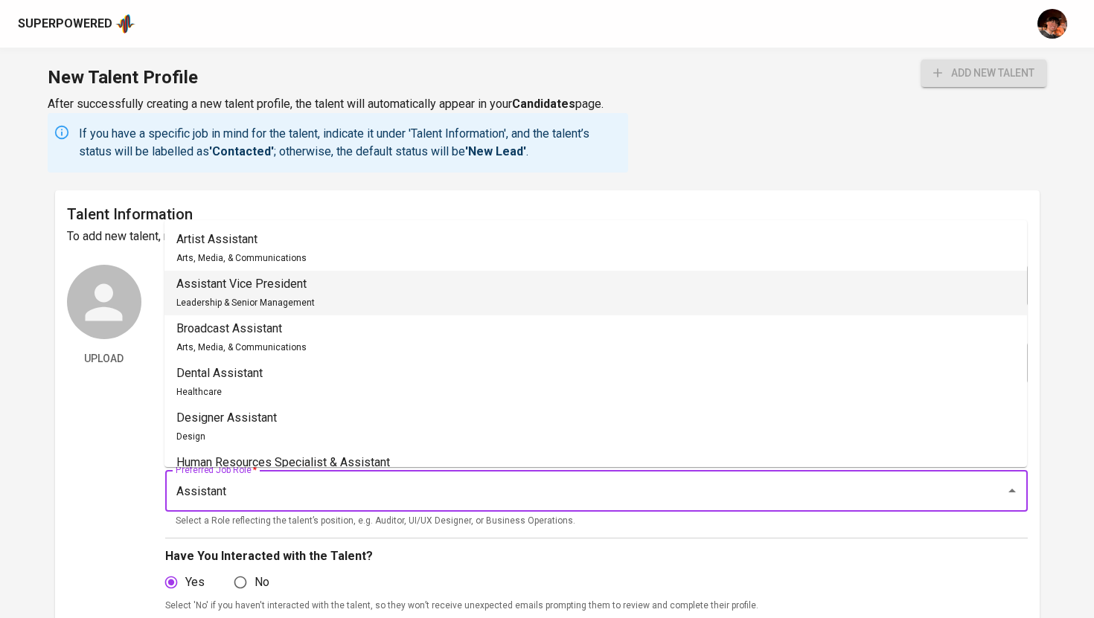
click at [321, 293] on li "Assistant Vice President Leadership & Senior Management" at bounding box center [595, 293] width 862 height 45
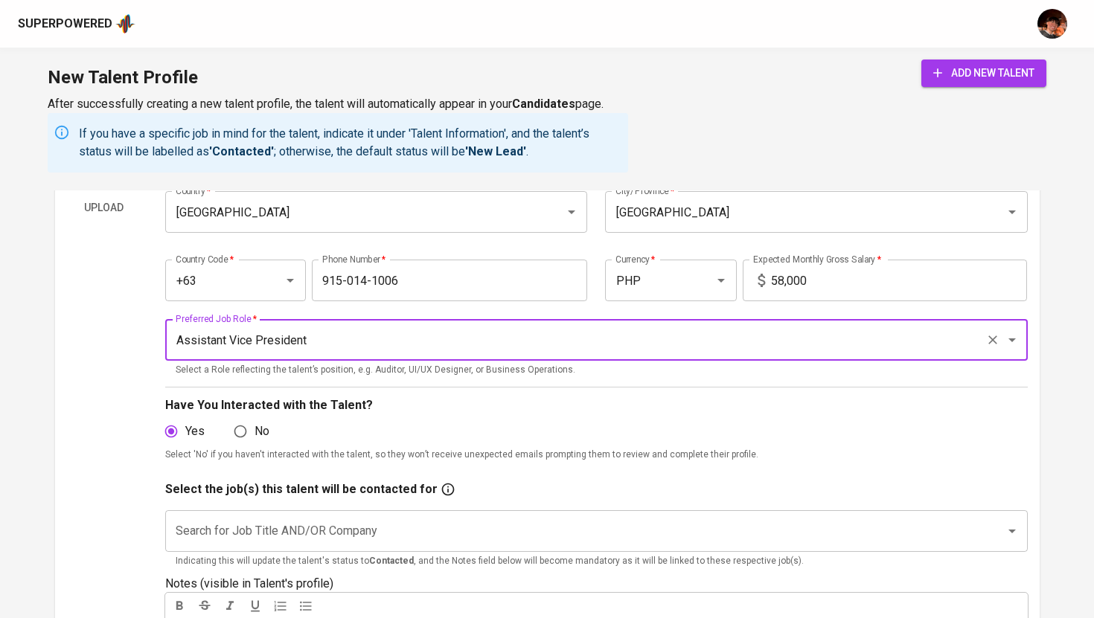
scroll to position [162, 0]
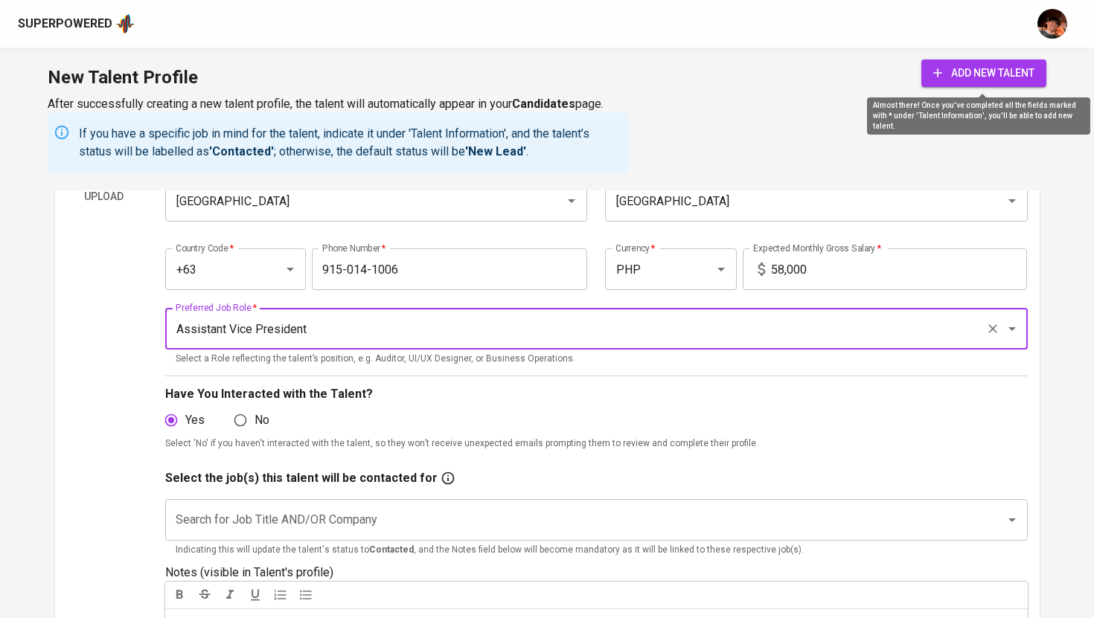
type input "Assistant Vice President"
click at [973, 82] on span "add new talent" at bounding box center [983, 73] width 101 height 19
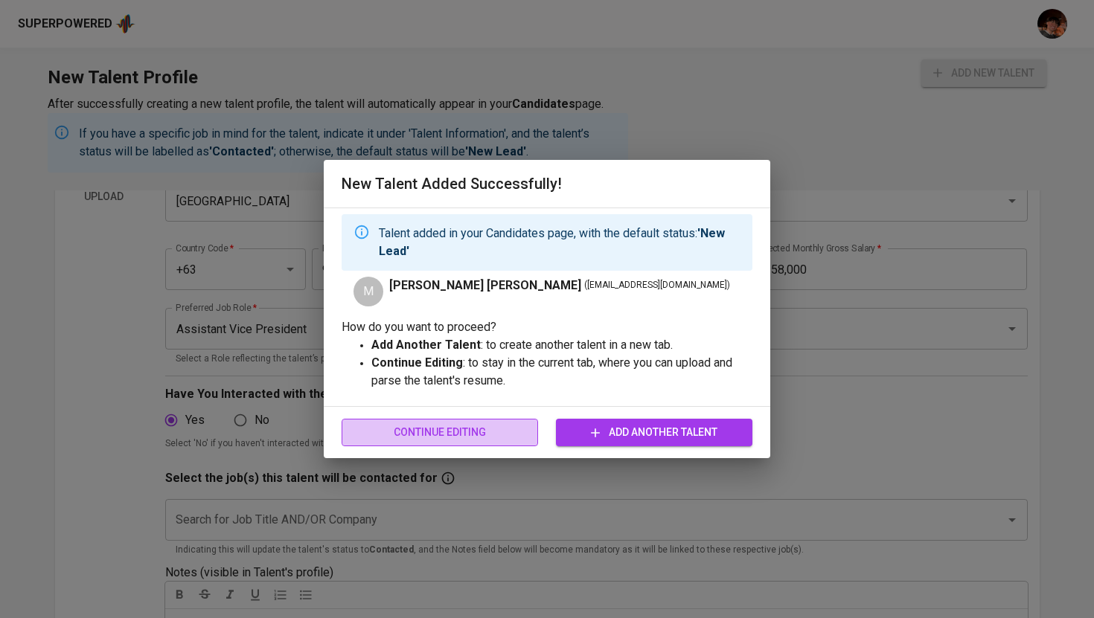
click at [455, 438] on span "Continue Editing" at bounding box center [439, 432] width 173 height 19
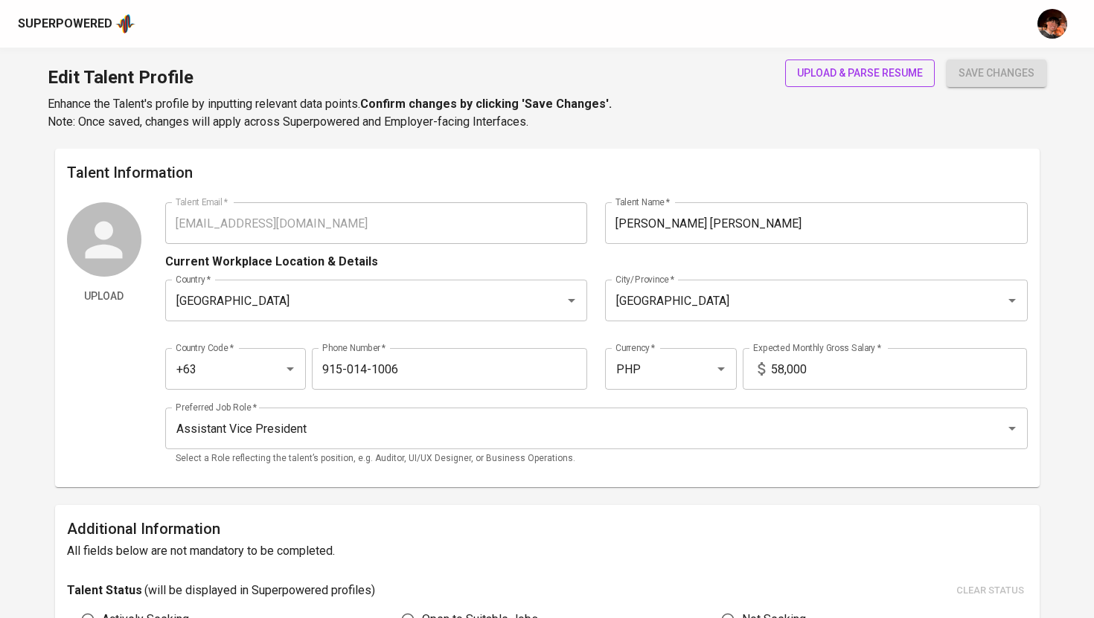
click at [838, 75] on span "upload & parse resume" at bounding box center [860, 73] width 126 height 19
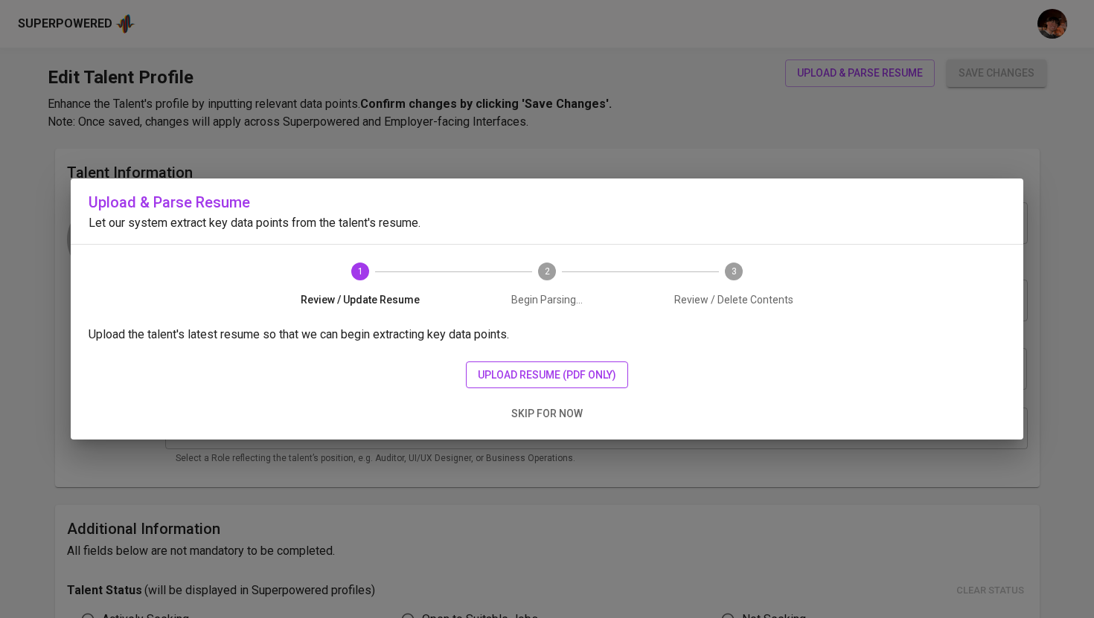
click at [488, 369] on span "upload resume (pdf only)" at bounding box center [547, 375] width 138 height 19
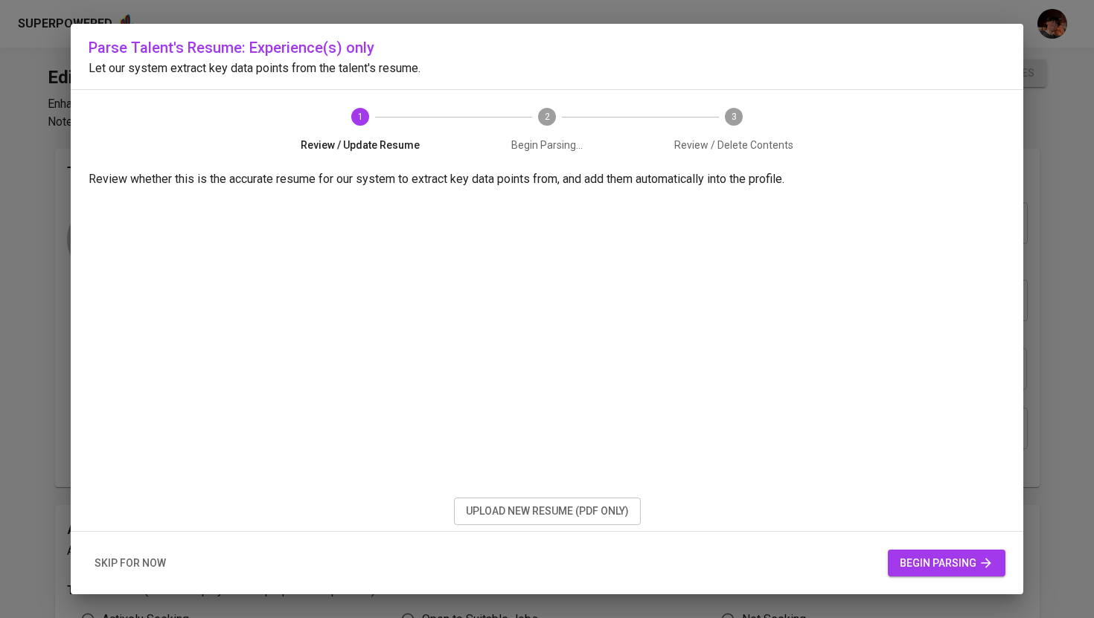
click at [940, 562] on span "begin parsing" at bounding box center [946, 563] width 94 height 19
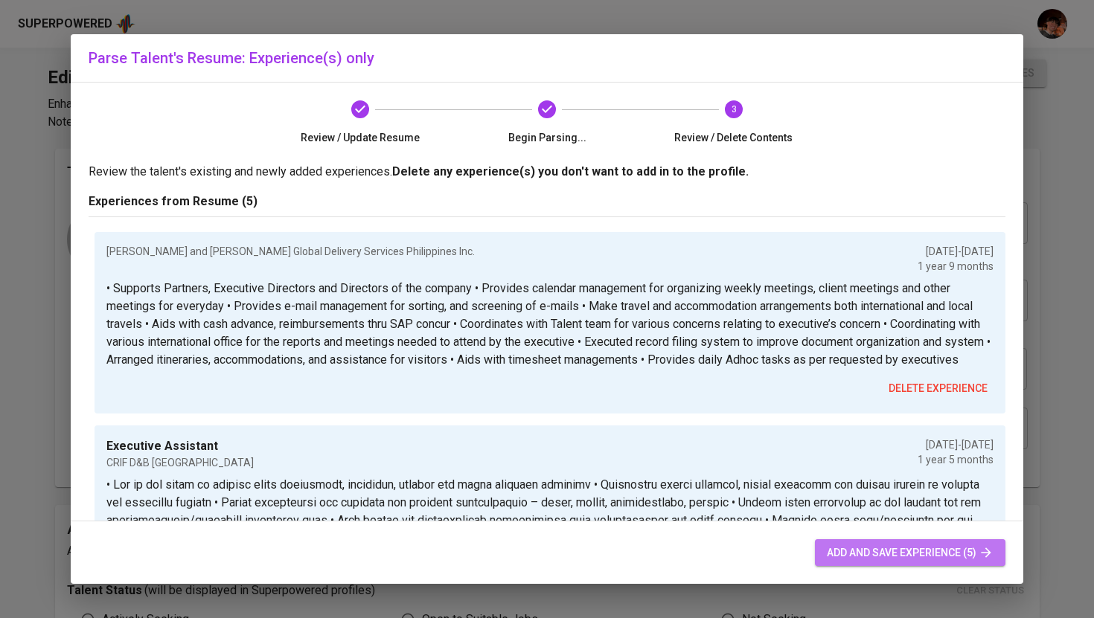
click at [931, 563] on button "add and save experience (5)" at bounding box center [910, 553] width 190 height 28
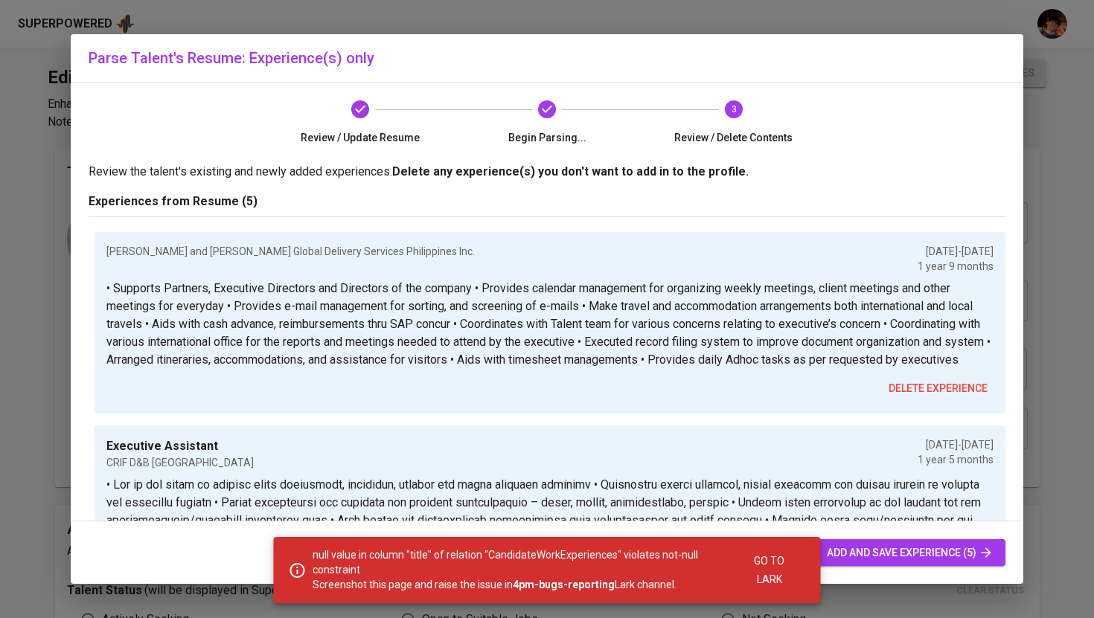
click at [928, 556] on span "add and save experience (5)" at bounding box center [909, 553] width 167 height 19
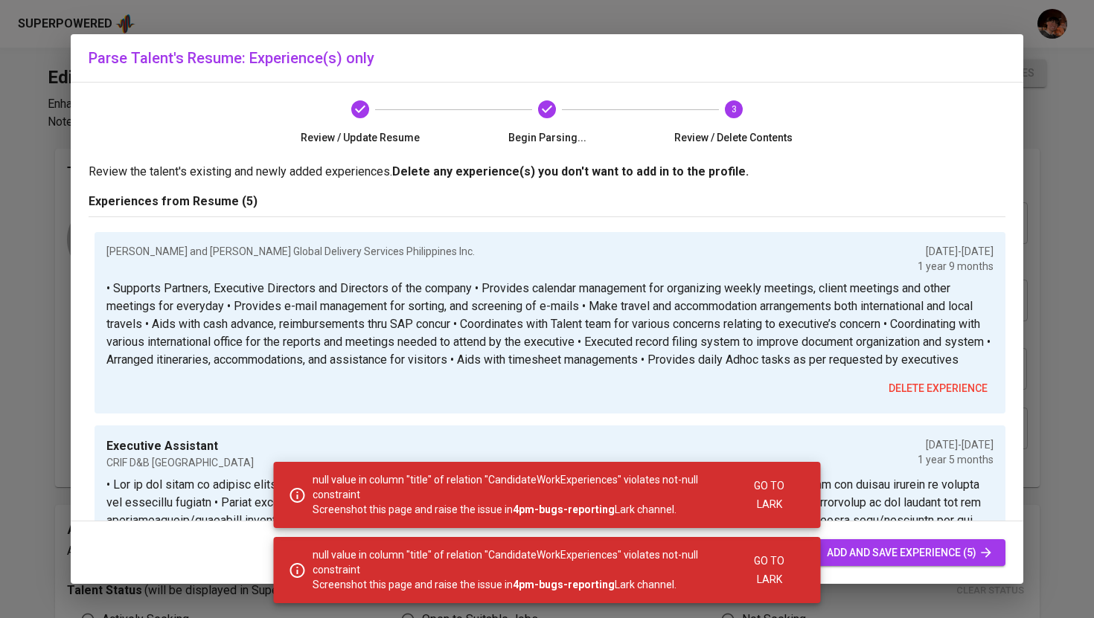
click at [900, 445] on div "Executive Assistant CRIF D&B Philippines Mar 2022 - Aug 2023 1 year 5 months de…" at bounding box center [549, 536] width 911 height 221
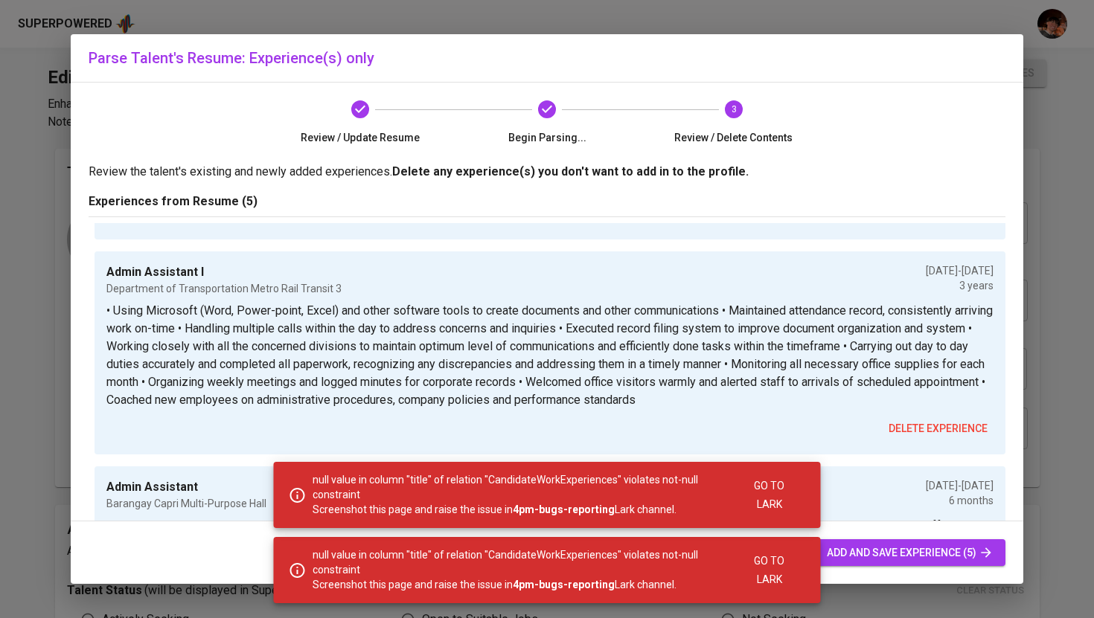
scroll to position [583, 0]
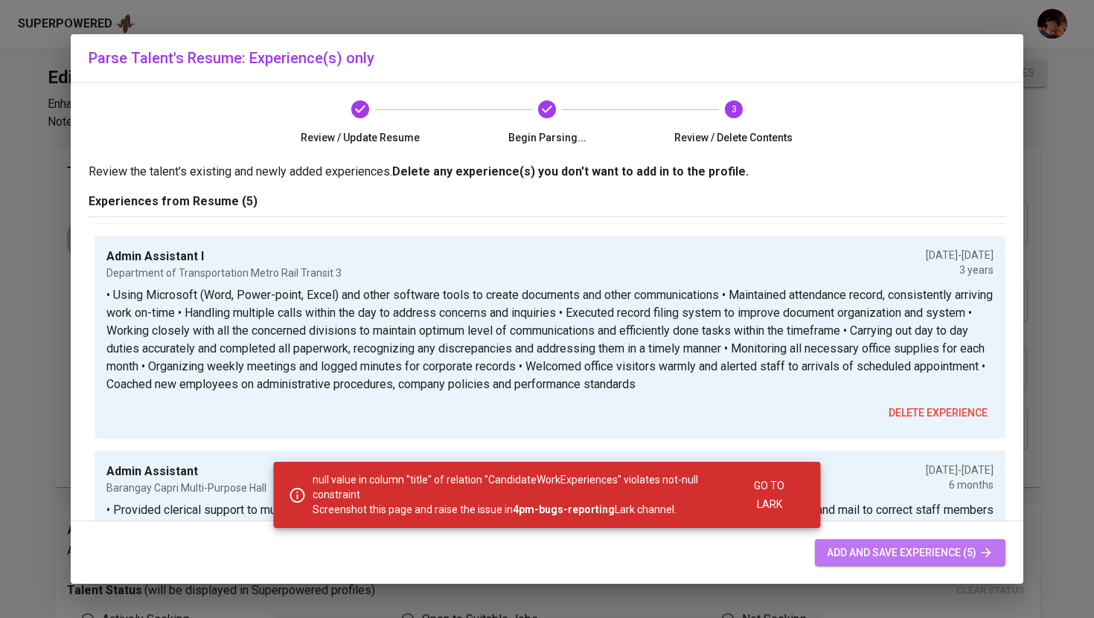
click at [978, 551] on icon "button" at bounding box center [985, 552] width 15 height 15
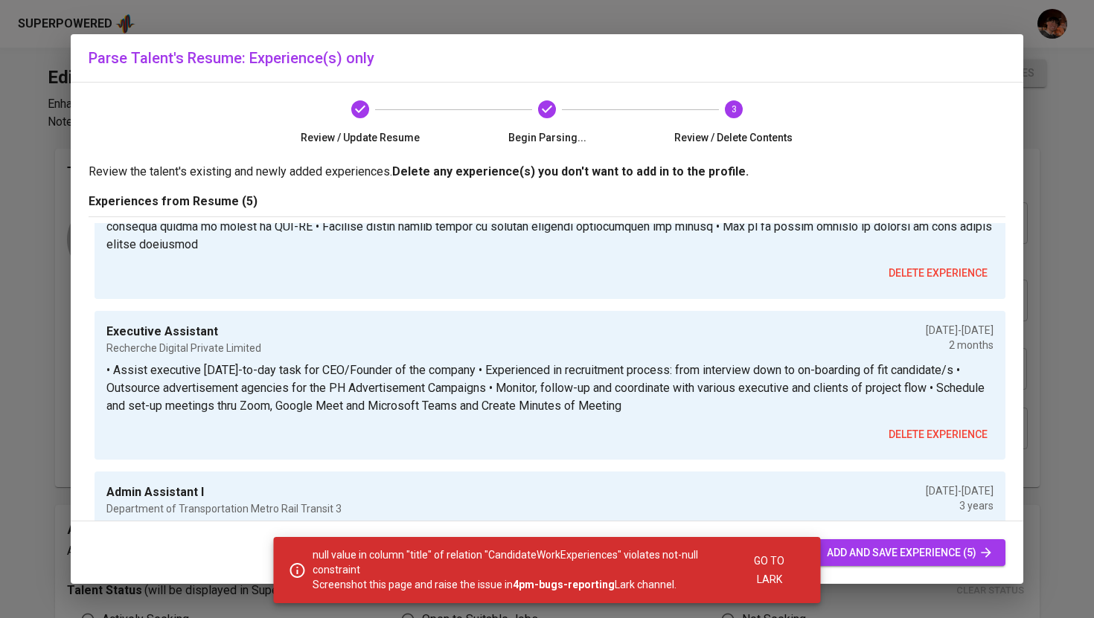
scroll to position [382, 0]
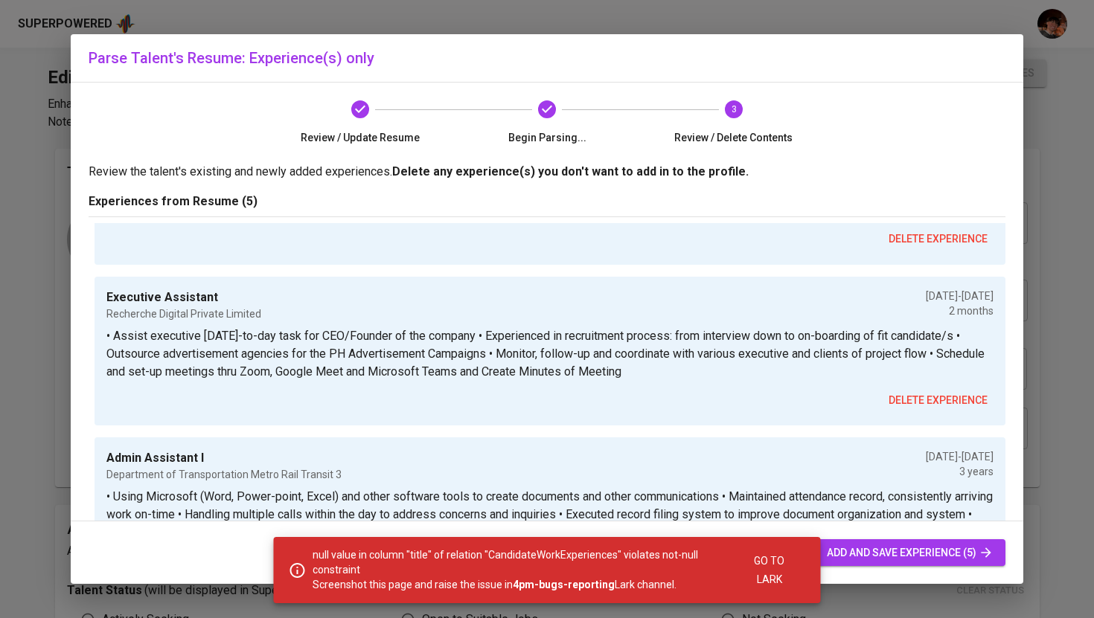
click at [1051, 254] on div "Parse Talent's Resume: Experience(s) only Review / Update Resume Begin Parsing.…" at bounding box center [547, 309] width 1094 height 618
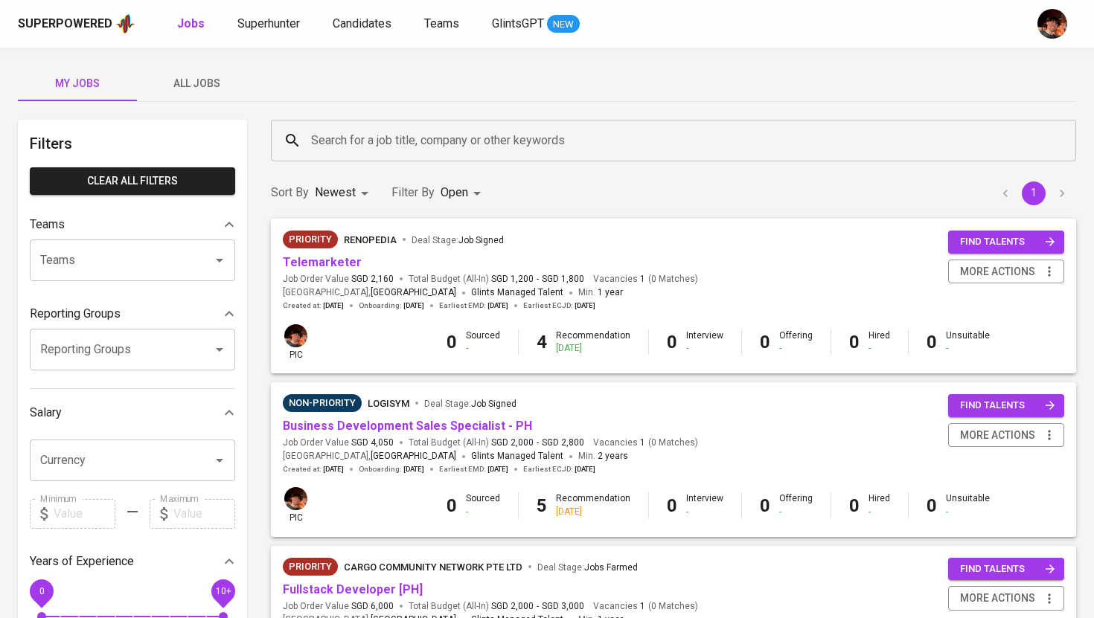
click at [212, 83] on span "All Jobs" at bounding box center [196, 83] width 101 height 19
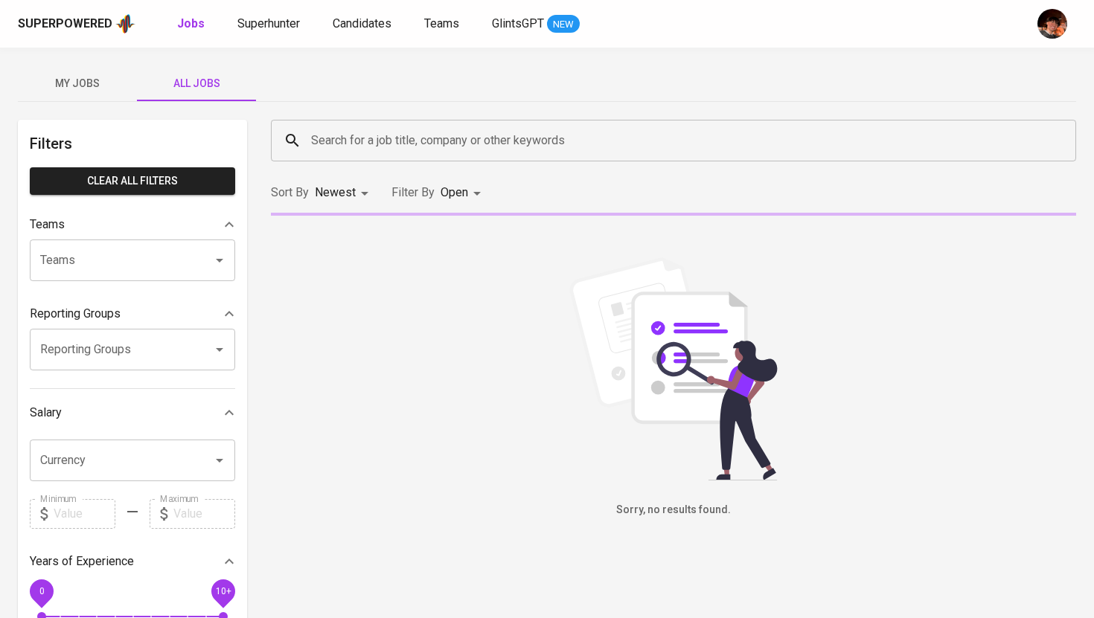
click at [367, 146] on input "Search for a job title, company or other keywords" at bounding box center [676, 140] width 739 height 28
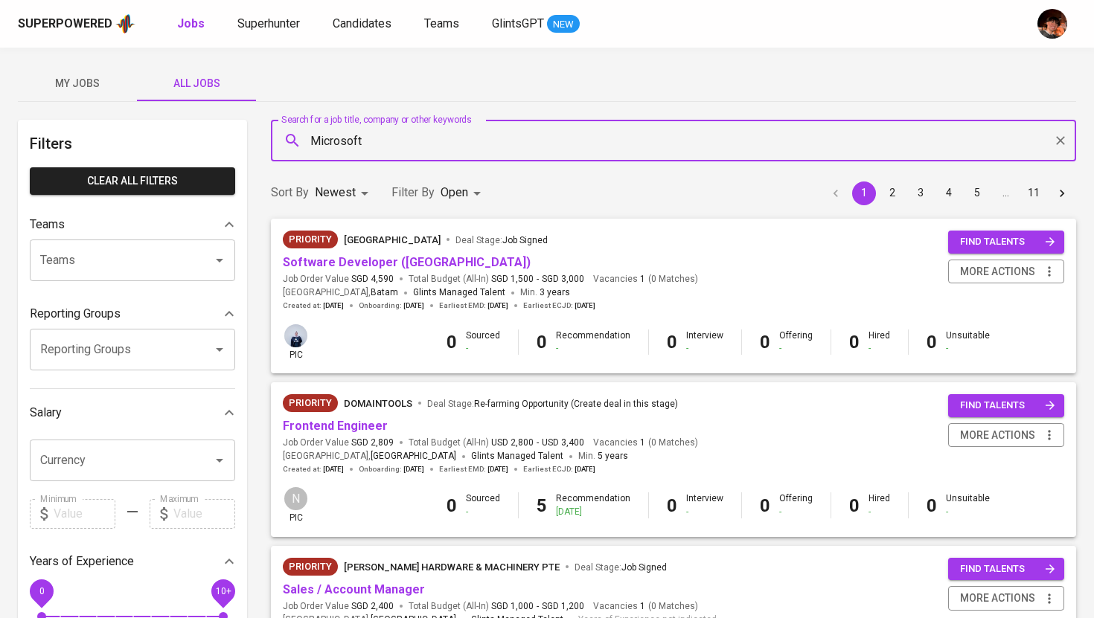
type input "Microsoft"
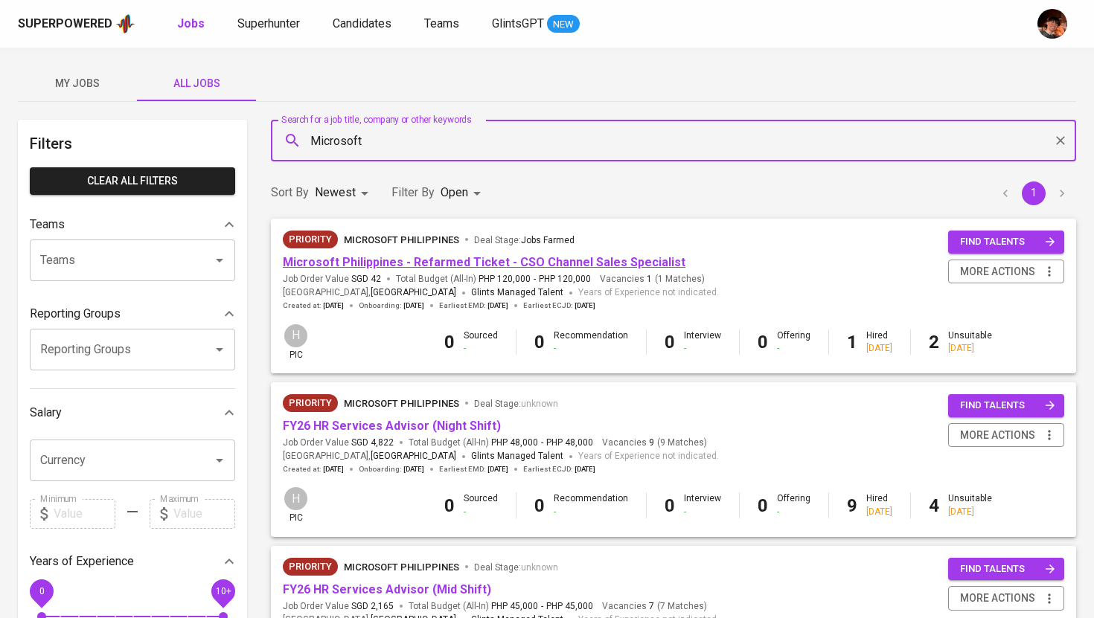
click at [393, 266] on link "Microsoft Philippines - Refarmed Ticket - CSO Channel Sales Specialist" at bounding box center [484, 262] width 402 height 14
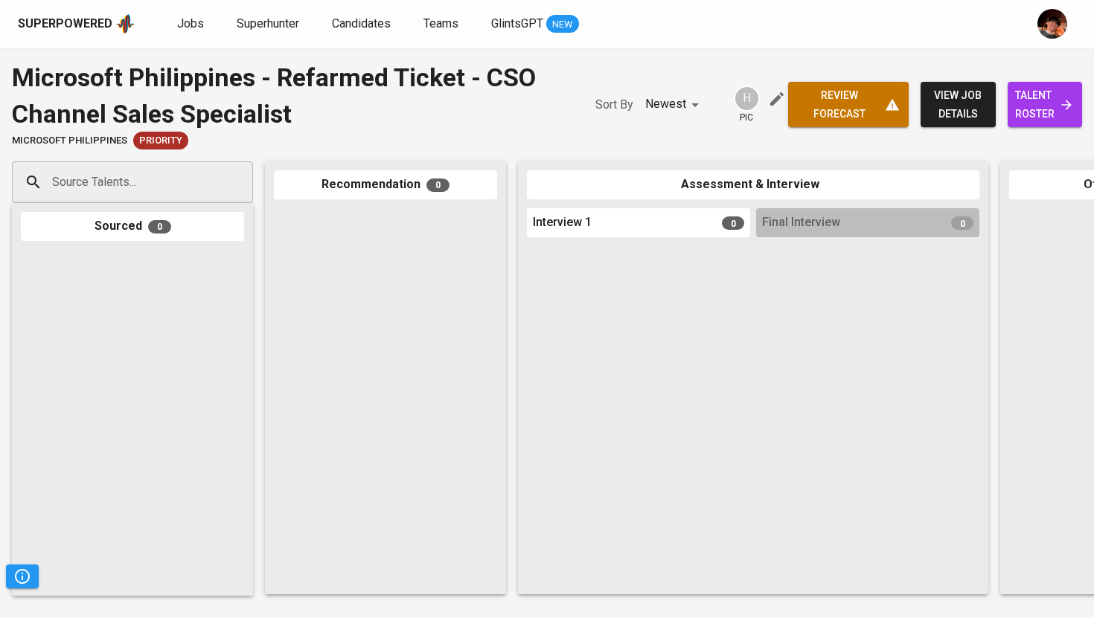
click at [949, 110] on span "view job details" at bounding box center [957, 104] width 51 height 36
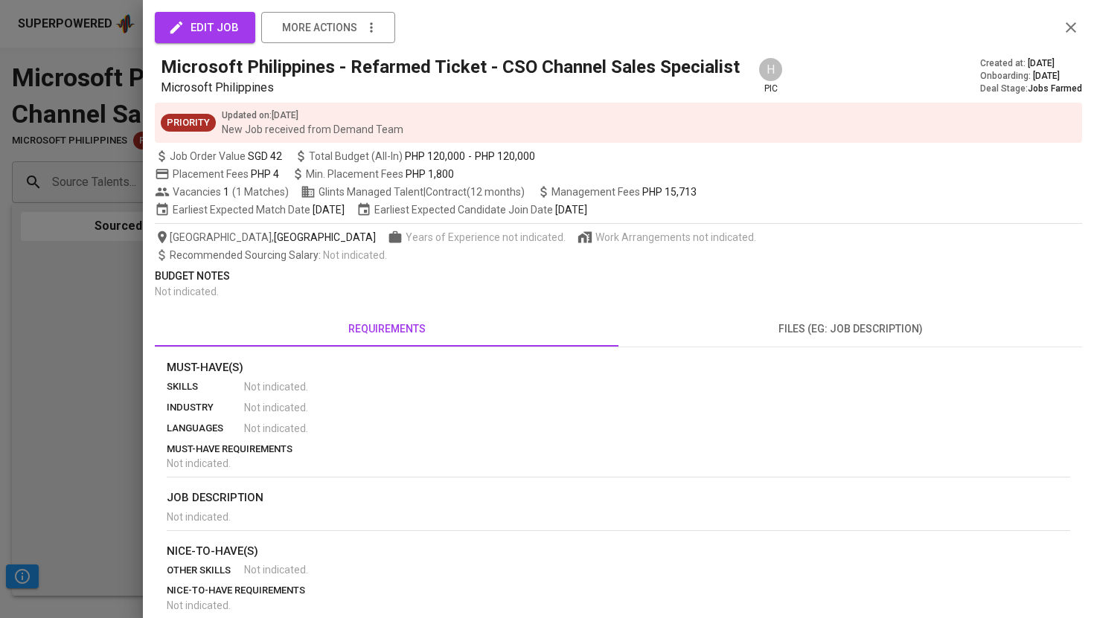
click at [111, 286] on div at bounding box center [547, 309] width 1094 height 618
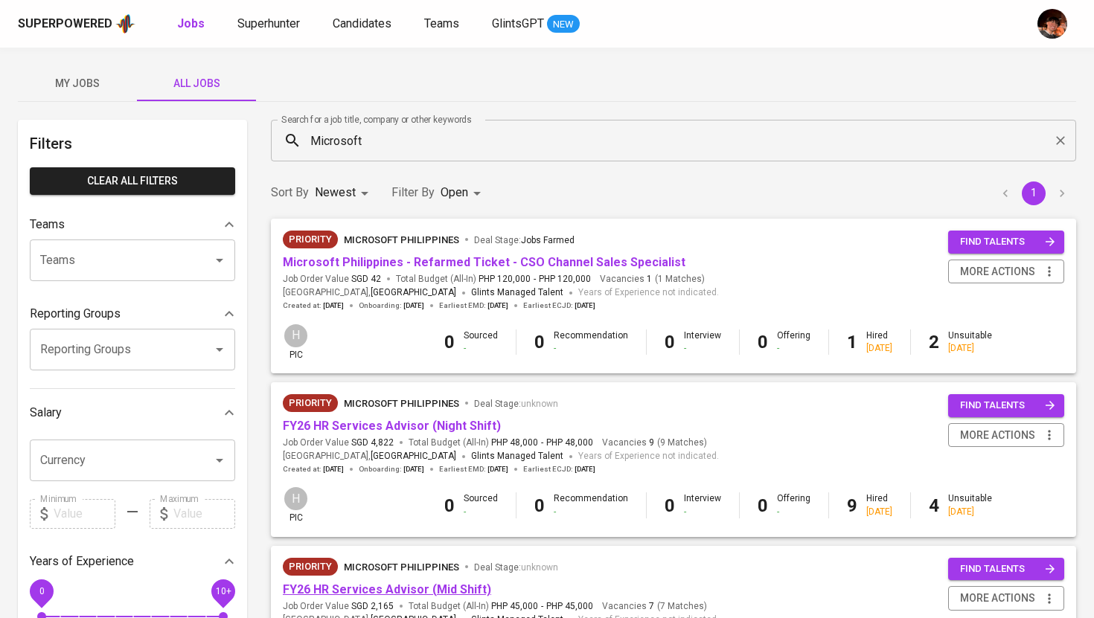
click at [420, 591] on link "FY26 HR Services Advisor (Mid Shift)" at bounding box center [387, 589] width 208 height 14
click at [460, 429] on link "FY26 HR Services Advisor (Night Shift)" at bounding box center [392, 426] width 218 height 14
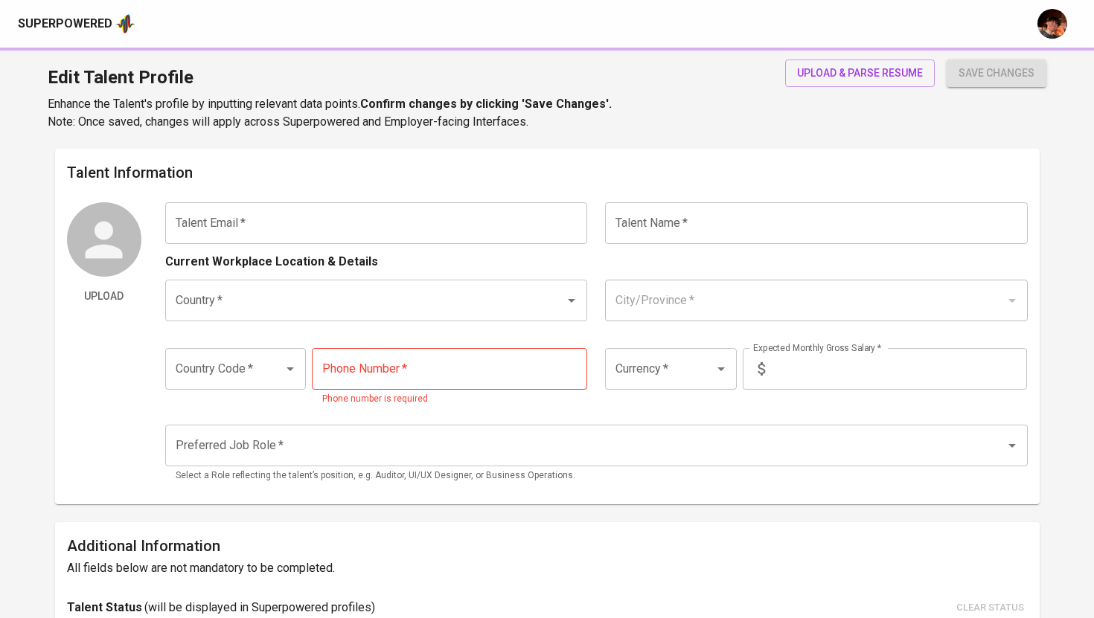
type input "ampilroan@gmail.com"
type input "Mary Roan F. Ampil"
type input "[GEOGRAPHIC_DATA]"
type input "Quezon City"
type input "+63"
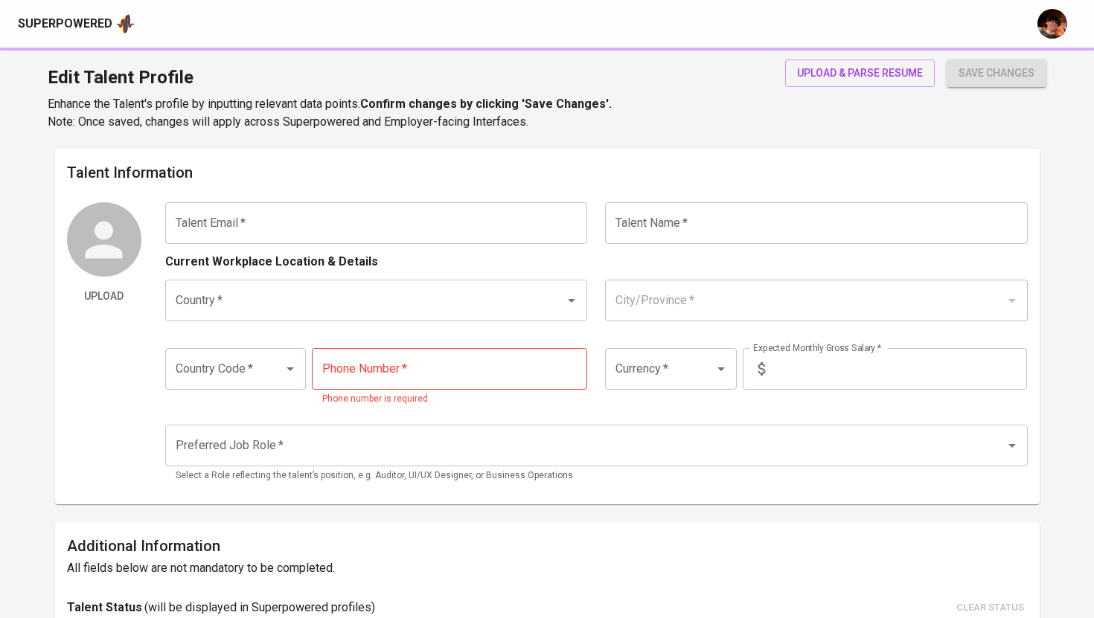
type input "915-014-1006"
type input "PHP"
type input "58,000"
type input "Assistant Vice President"
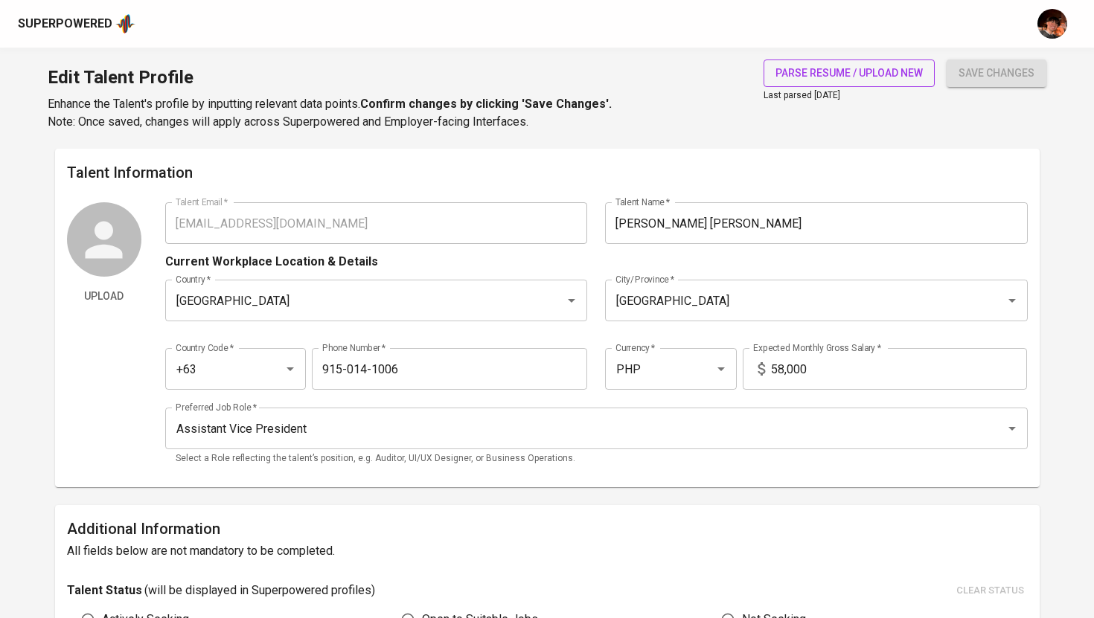
click at [806, 72] on span "parse resume / upload new" at bounding box center [848, 73] width 147 height 19
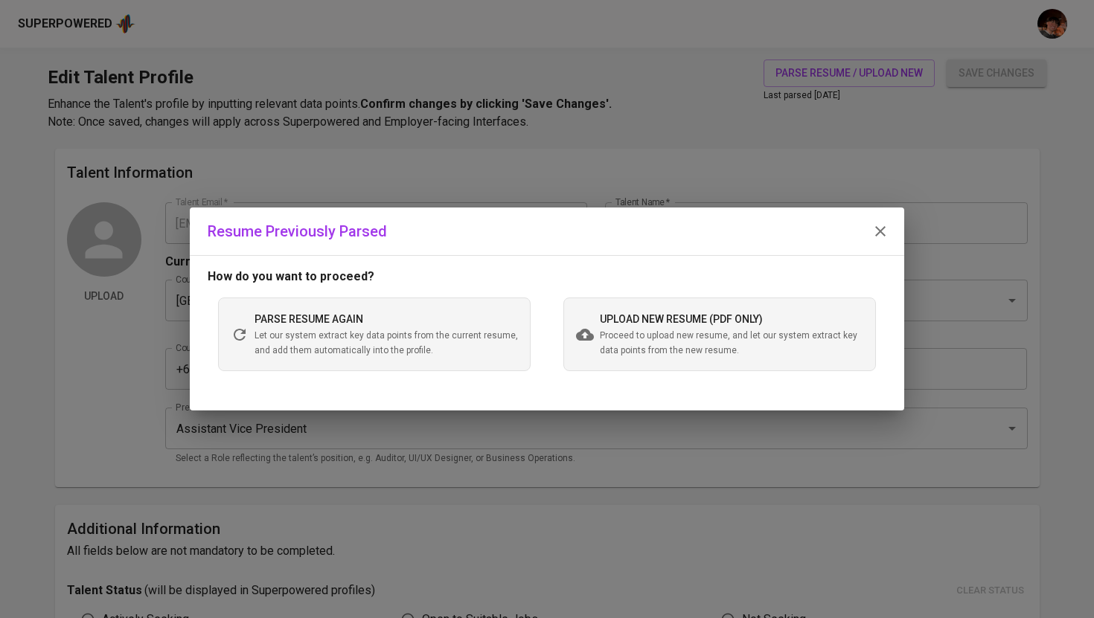
click at [443, 344] on span "Let our system extract key data points from the current resume, and add them au…" at bounding box center [385, 344] width 263 height 30
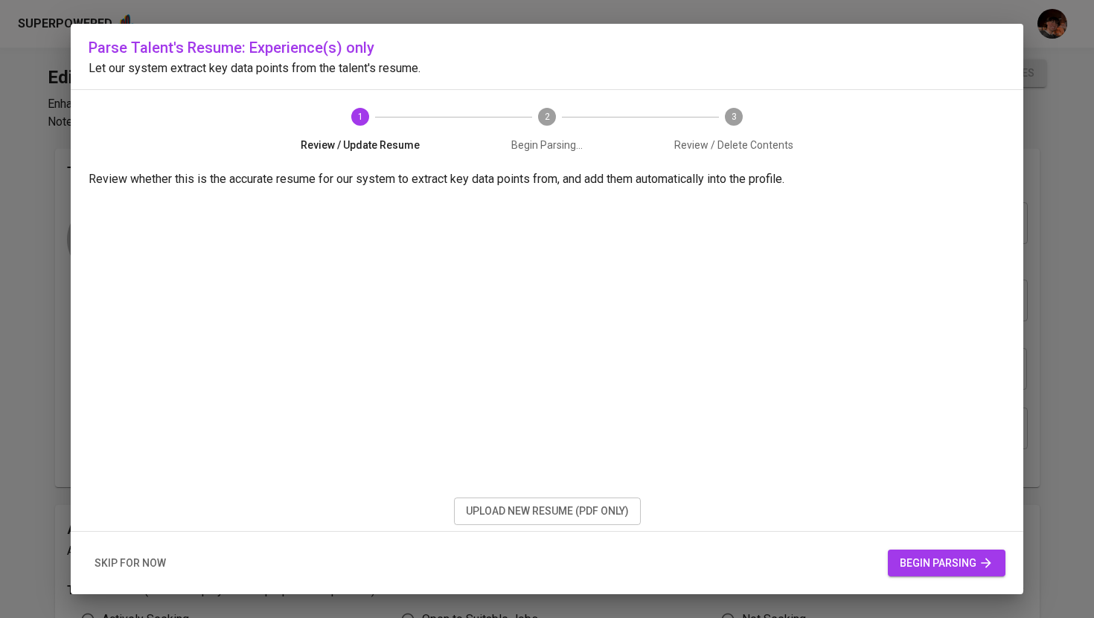
click at [924, 563] on span "begin parsing" at bounding box center [946, 563] width 94 height 19
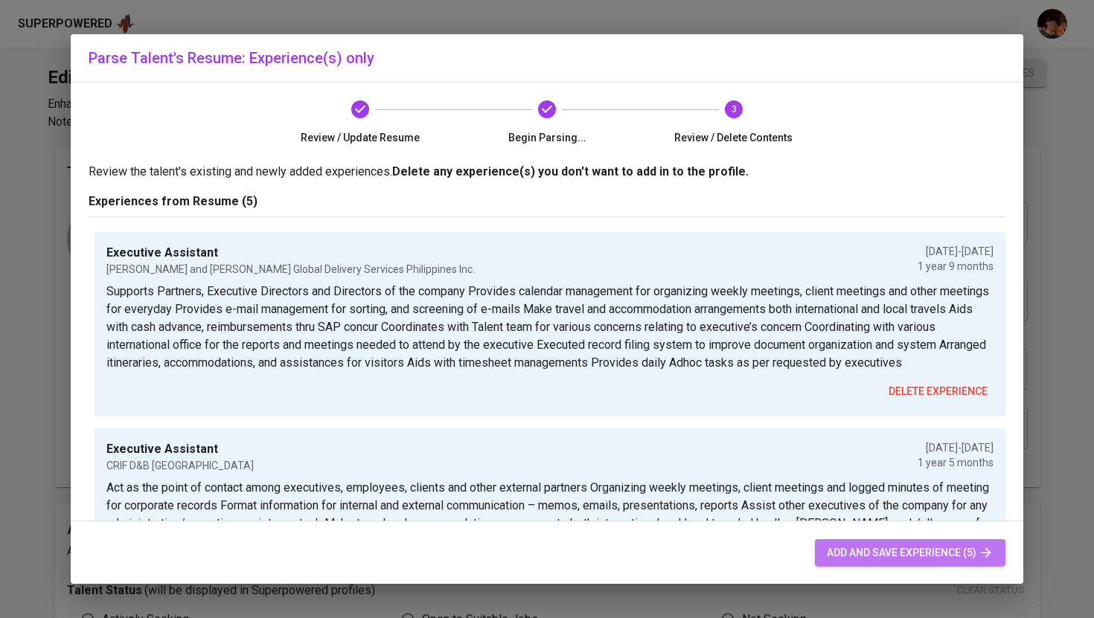
click at [855, 552] on span "add and save experience (5)" at bounding box center [909, 553] width 167 height 19
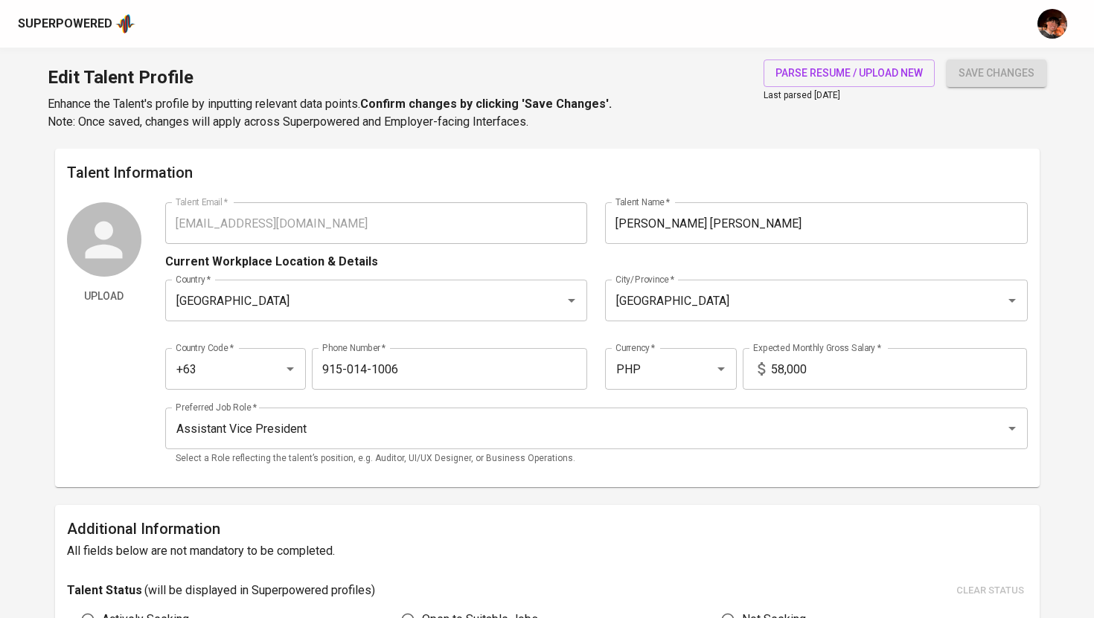
click at [162, 228] on div "Upload Talent Email   * ampilroan@gmail.com Talent Email * Talent Name   * Mary…" at bounding box center [547, 338] width 960 height 273
click at [103, 16] on div "Superpowered" at bounding box center [65, 24] width 94 height 17
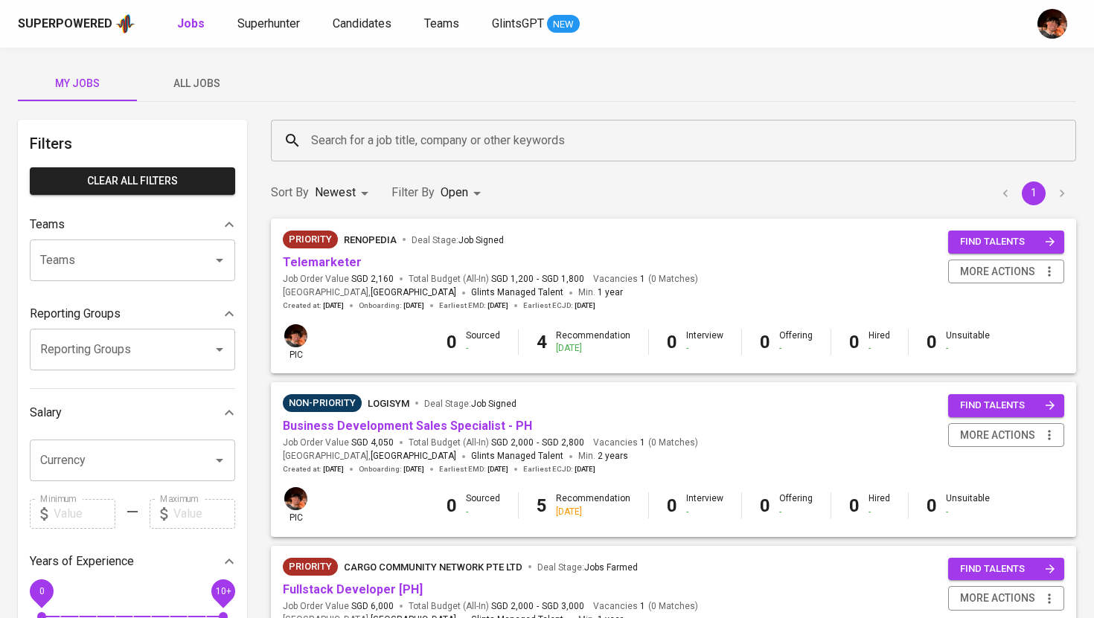
click at [337, 135] on input "Search for a job title, company or other keywords" at bounding box center [676, 140] width 739 height 28
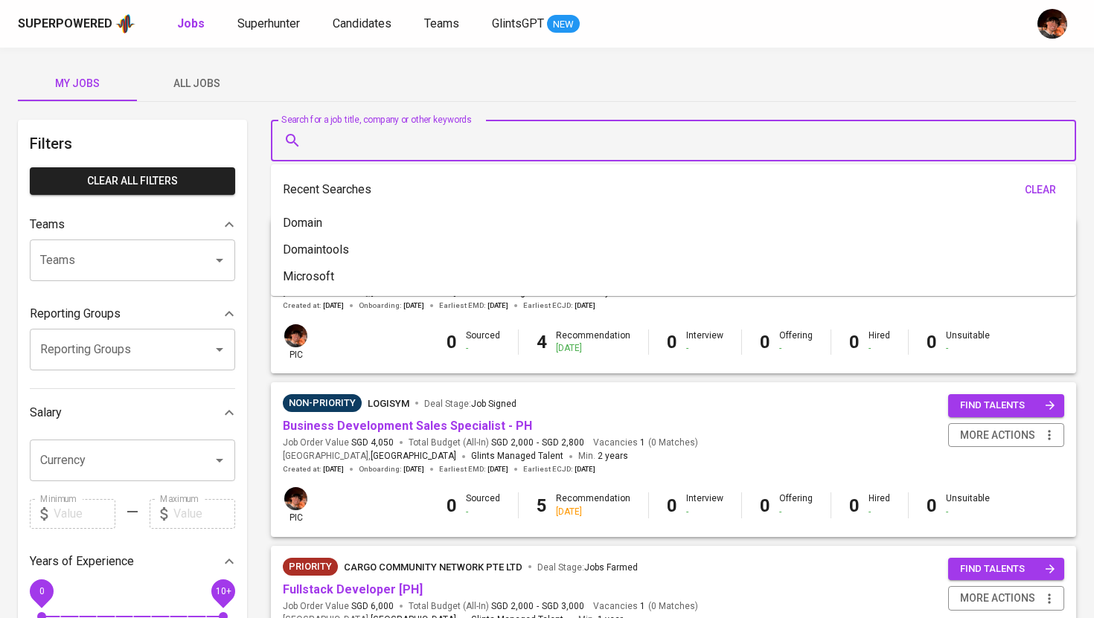
click at [214, 92] on span "All Jobs" at bounding box center [196, 83] width 101 height 19
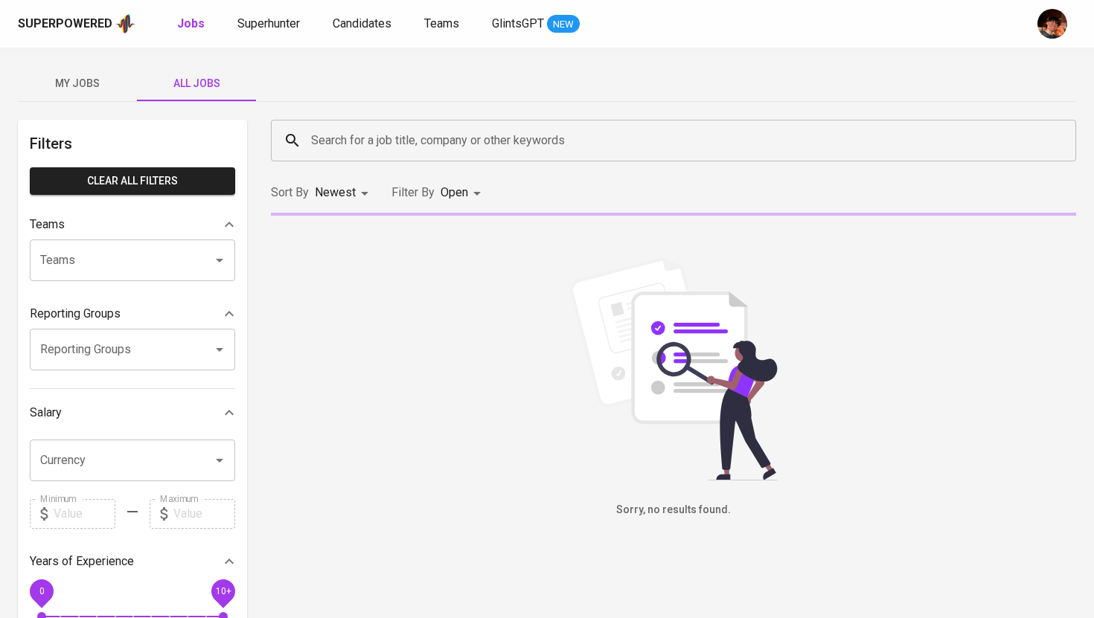
click at [388, 149] on input "Search for a job title, company or other keywords" at bounding box center [676, 140] width 739 height 28
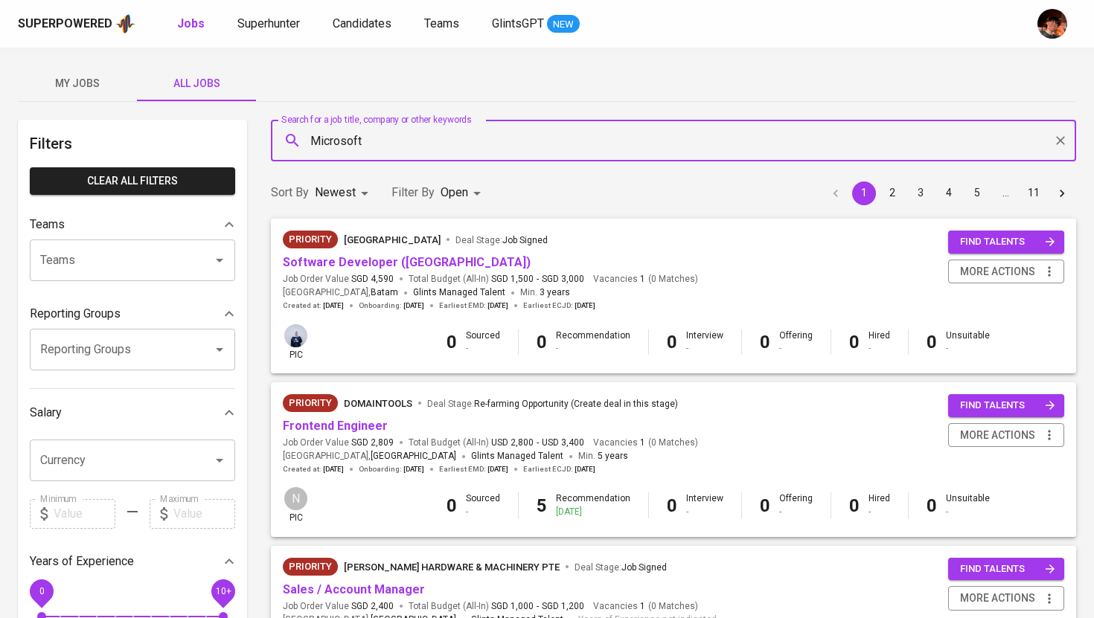
type input "Microsoft"
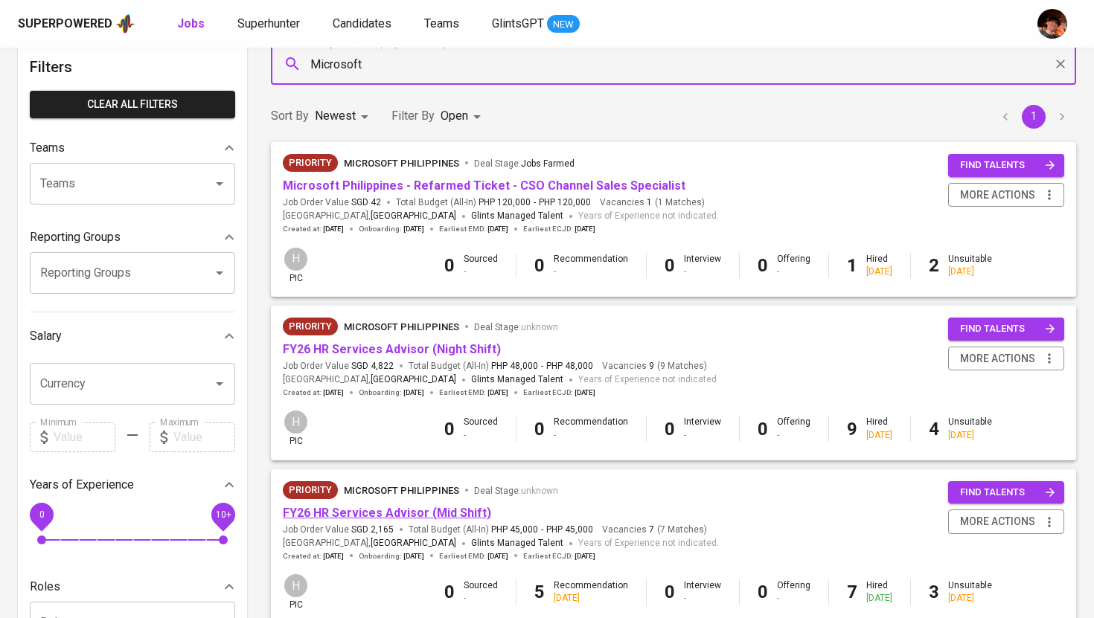
scroll to position [92, 0]
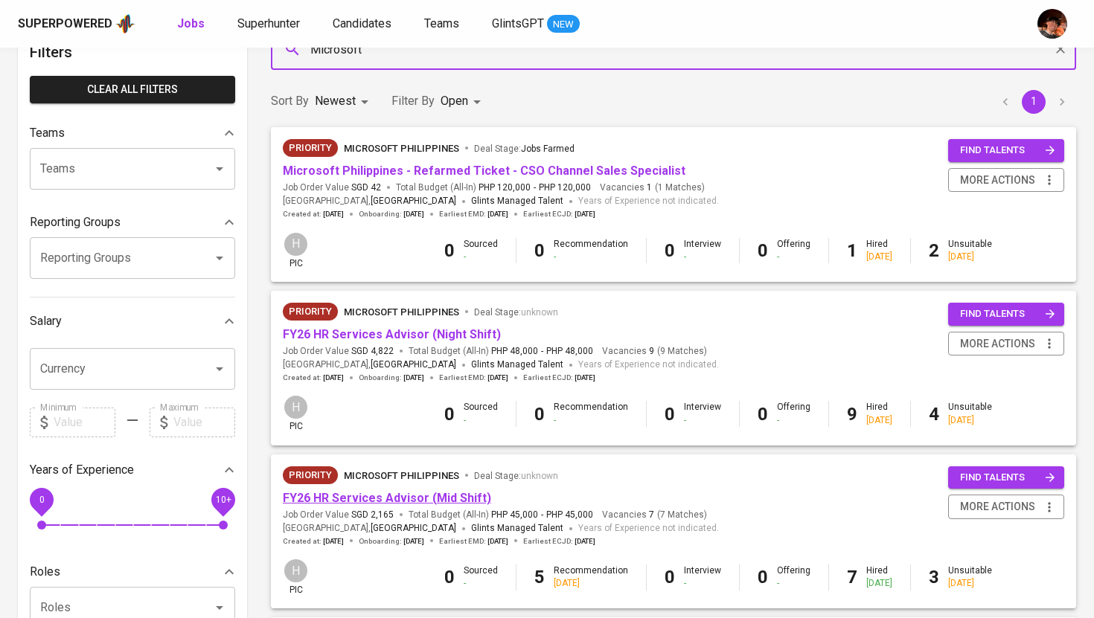
click at [401, 498] on link "FY26 HR Services Advisor (Mid Shift)" at bounding box center [387, 498] width 208 height 14
